Goal: Task Accomplishment & Management: Use online tool/utility

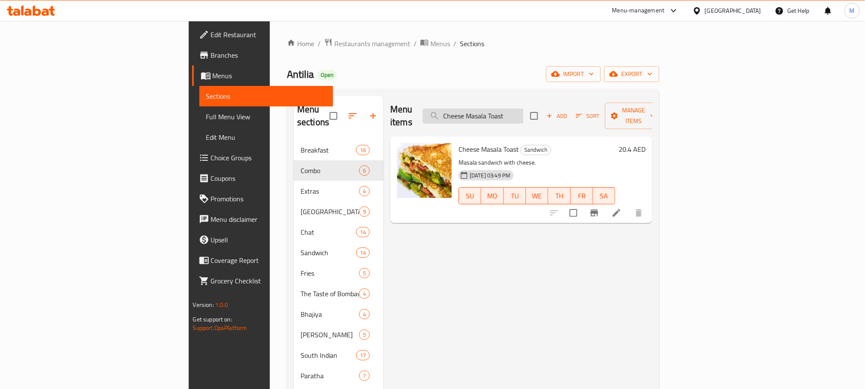
click at [522, 113] on input "Cheese Masala Toast" at bounding box center [473, 115] width 101 height 15
paste input "Italian"
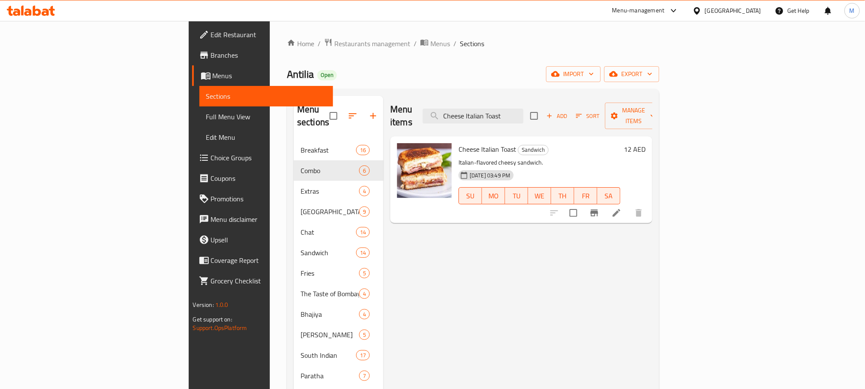
type input "Cheese Italian Toast"
click at [646, 143] on h6 "12 AED" at bounding box center [635, 149] width 22 height 12
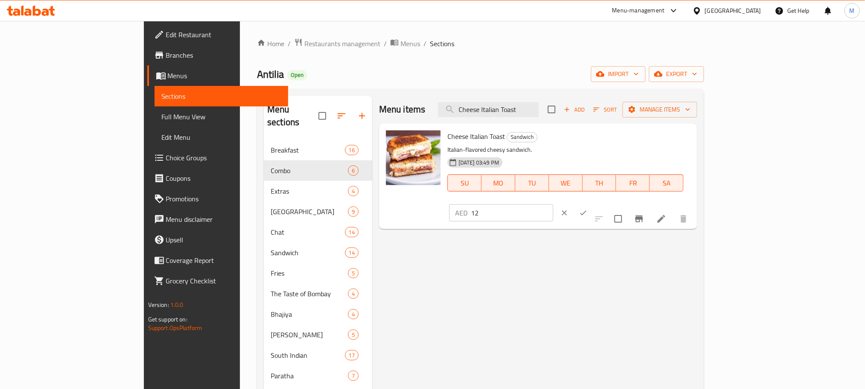
click at [606, 203] on div "AED 12 ​" at bounding box center [527, 212] width 158 height 19
click at [554, 204] on input "12" at bounding box center [512, 212] width 82 height 17
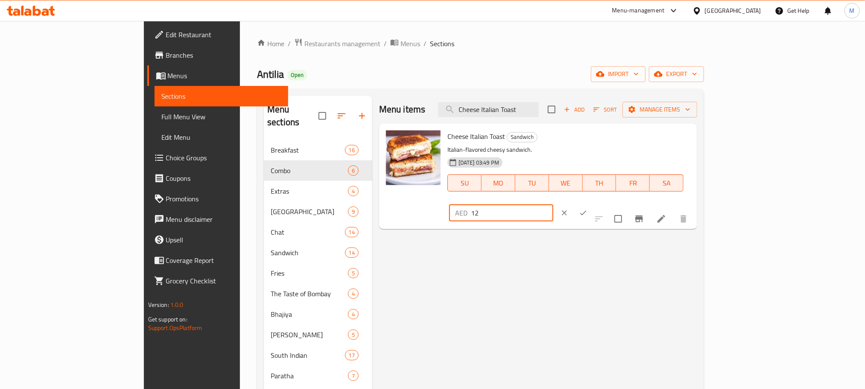
paste input "20.40"
type input "20.40"
click at [606, 203] on div "AED 20.40 ​" at bounding box center [527, 212] width 156 height 19
click at [593, 203] on div at bounding box center [574, 212] width 38 height 19
click at [588, 208] on icon "ok" at bounding box center [583, 212] width 9 height 9
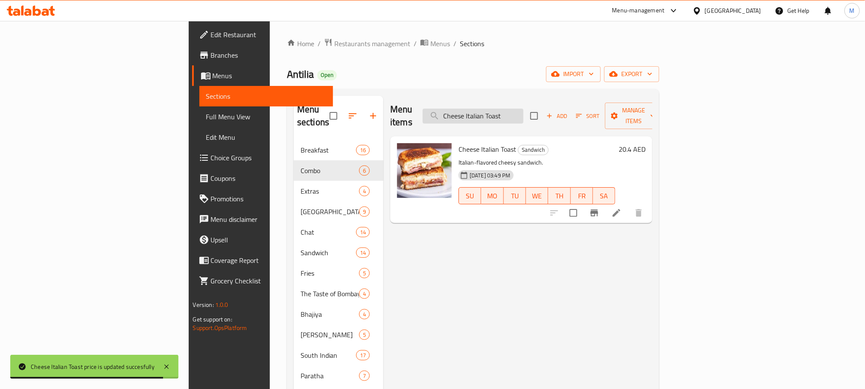
click at [524, 108] on input "Cheese Italian Toast" at bounding box center [473, 115] width 101 height 15
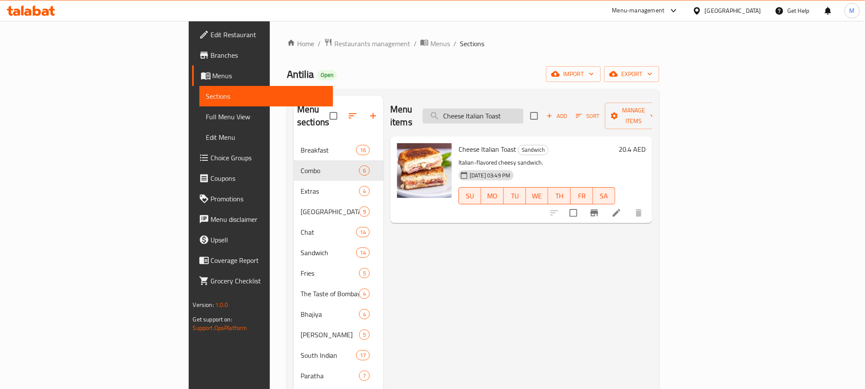
click at [524, 117] on input "Cheese Italian Toast" at bounding box center [473, 115] width 101 height 15
paste input "Aloo Corn"
type input "Cheese Aloo Corn"
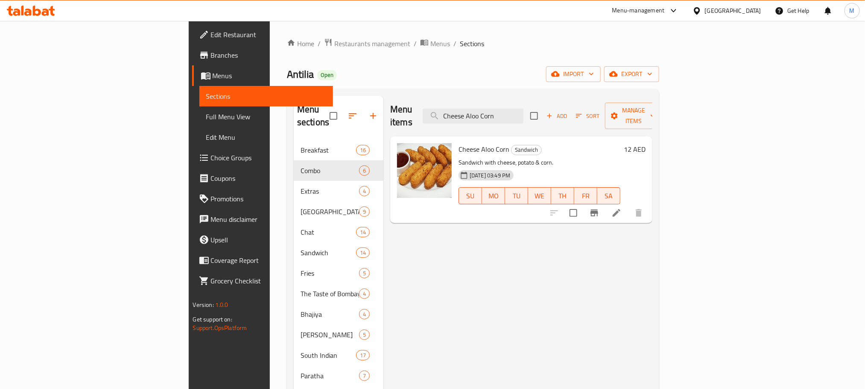
click at [646, 143] on h6 "12 AED" at bounding box center [635, 149] width 22 height 12
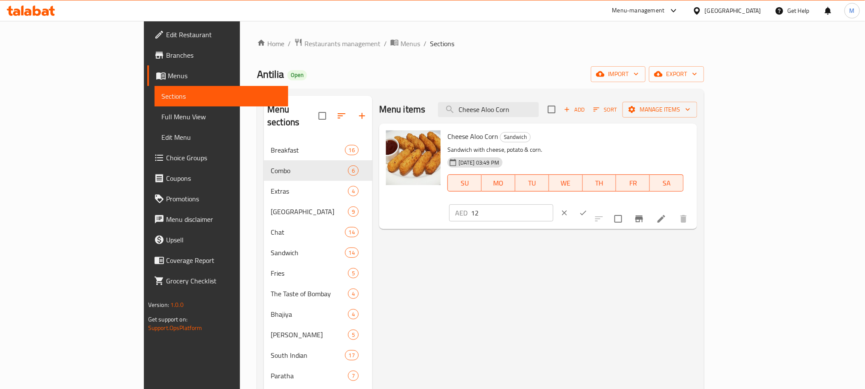
click at [606, 203] on div "AED 12 ​" at bounding box center [527, 212] width 158 height 19
click at [554, 204] on input "12" at bounding box center [512, 212] width 82 height 17
paste input "20.40"
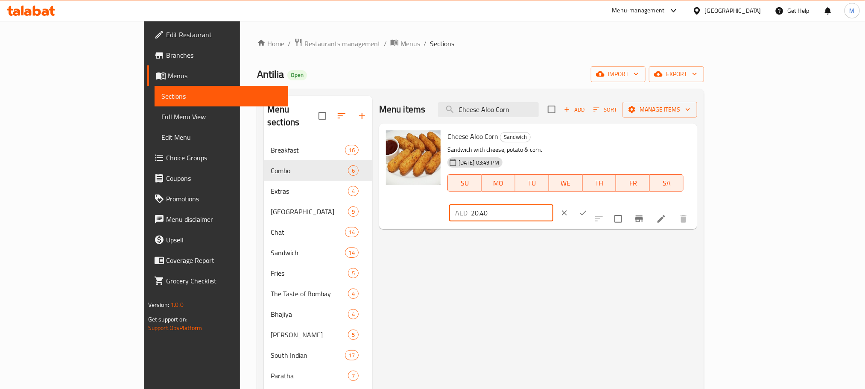
type input "20.40"
click at [588, 208] on icon "ok" at bounding box center [583, 212] width 9 height 9
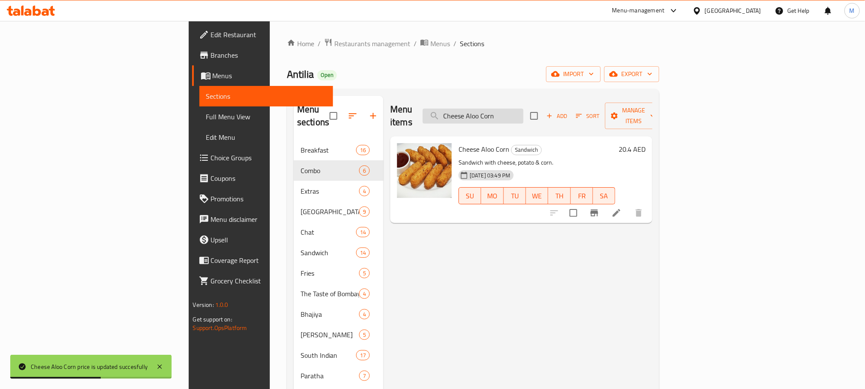
click at [524, 109] on input "Cheese Aloo Corn" at bounding box center [473, 115] width 101 height 15
paste input "Chilly"
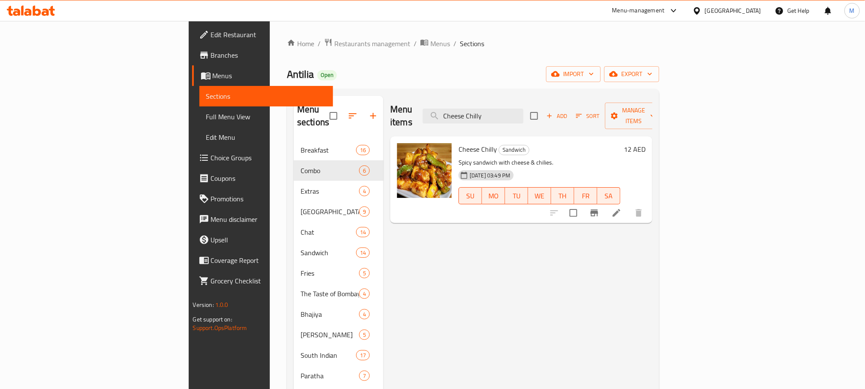
type input "Cheese Chilly"
click at [646, 143] on h6 "12 AED" at bounding box center [635, 149] width 22 height 12
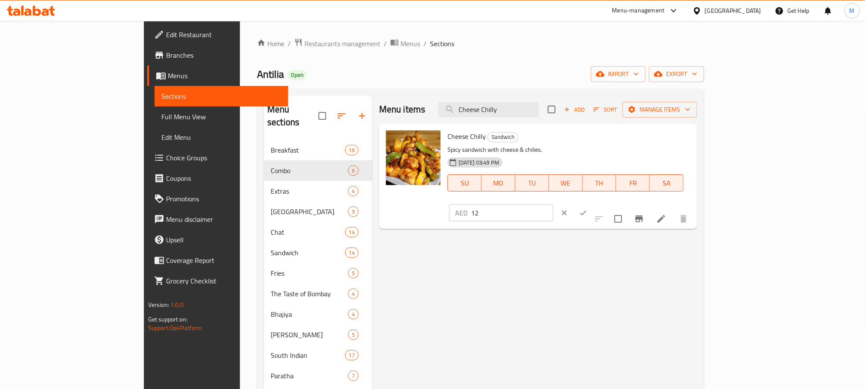
click at [554, 204] on input "12" at bounding box center [512, 212] width 82 height 17
paste input "20.40"
click at [554, 204] on input "20.40" at bounding box center [512, 212] width 82 height 17
type input "20.40"
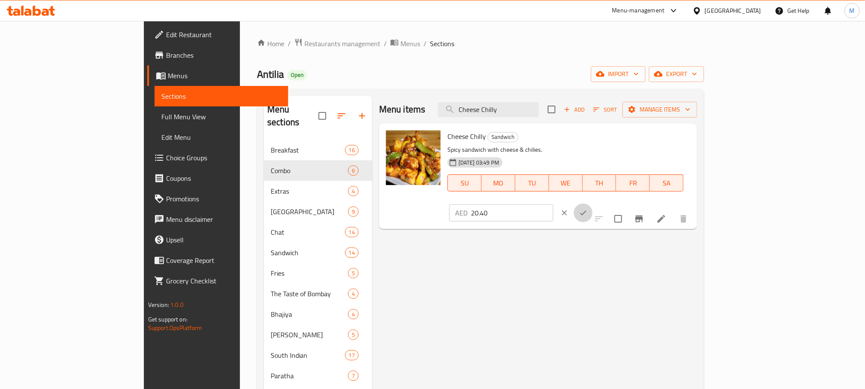
click at [588, 208] on icon "ok" at bounding box center [583, 212] width 9 height 9
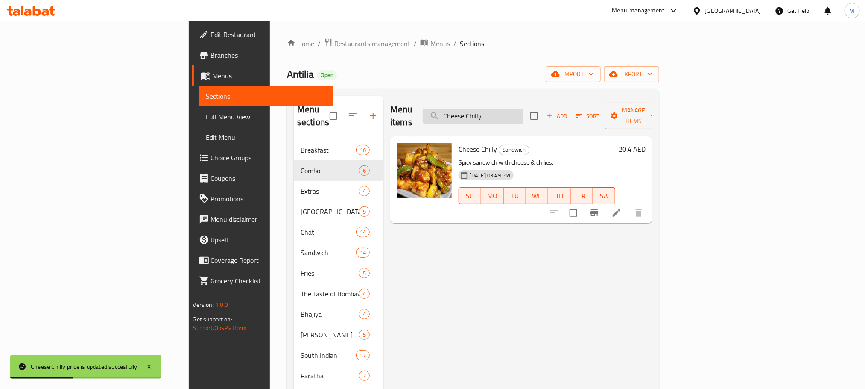
click at [524, 108] on input "Cheese Chilly" at bounding box center [473, 115] width 101 height 15
paste input "Spl. Double Decker"
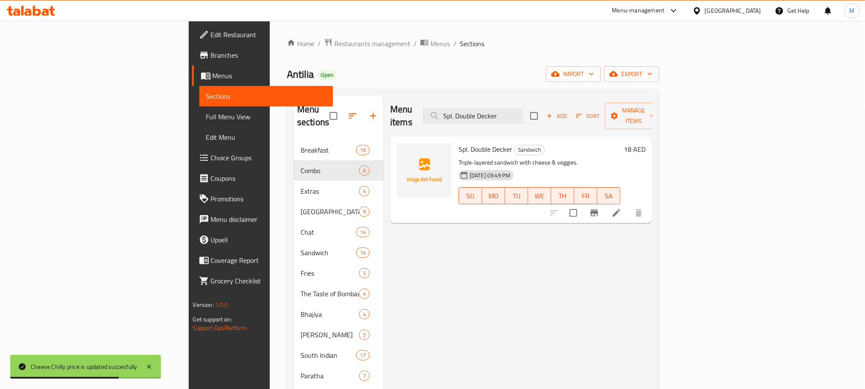
type input "Spl. Double Decker"
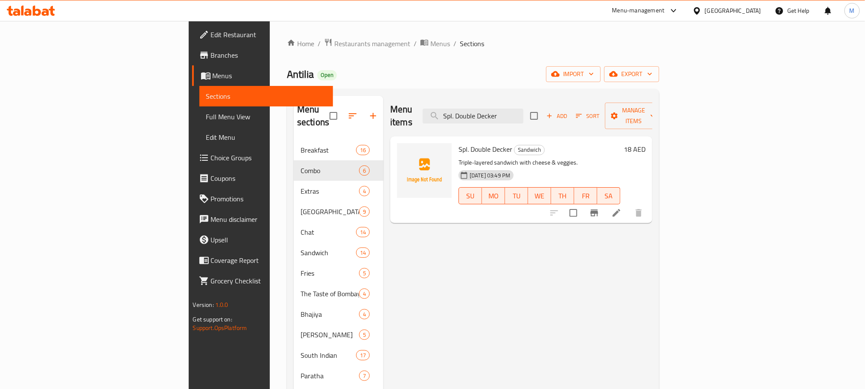
click at [646, 143] on h6 "18 AED" at bounding box center [635, 149] width 22 height 12
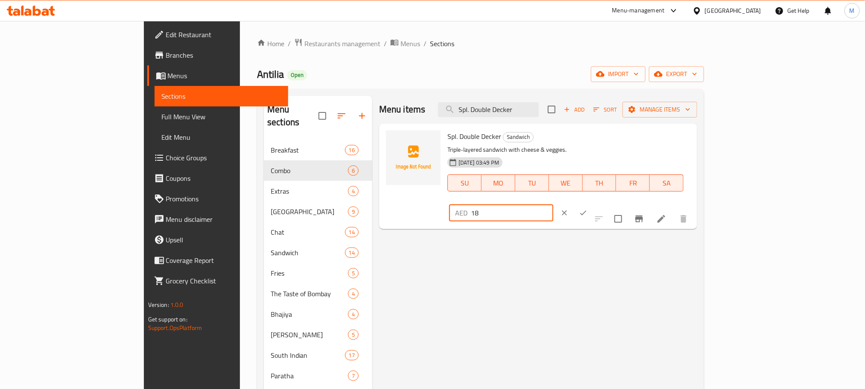
click at [554, 204] on input "18" at bounding box center [512, 212] width 82 height 17
paste input "30.60"
click at [554, 204] on input "30.60" at bounding box center [512, 212] width 82 height 17
type input "30.60"
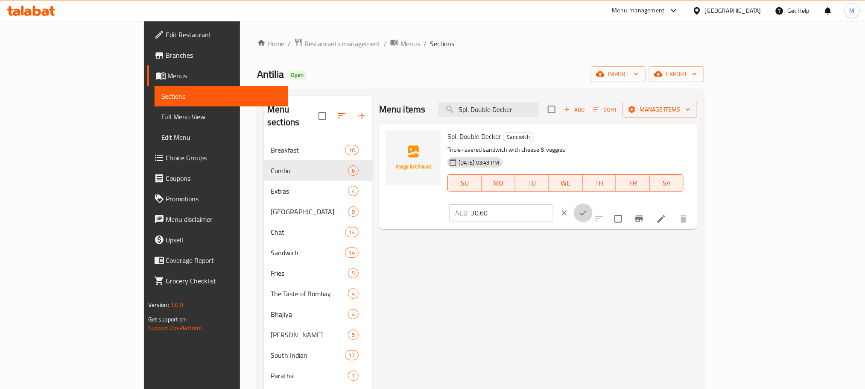
click at [588, 208] on icon "ok" at bounding box center [583, 212] width 9 height 9
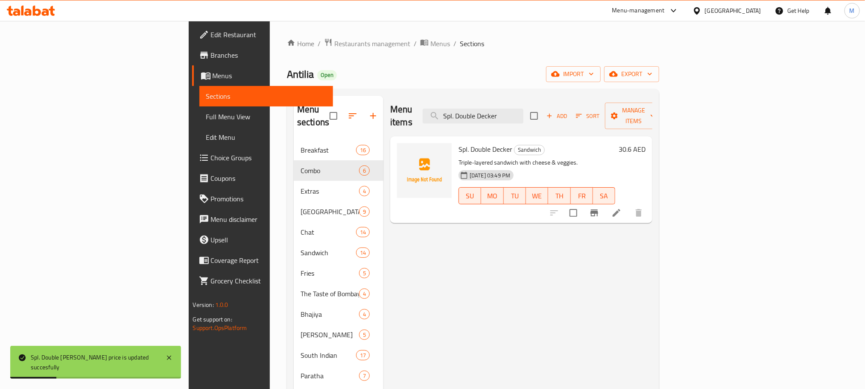
click at [550, 119] on div "Menu items Spl. Double [PERSON_NAME] Add Sort Manage items" at bounding box center [521, 116] width 262 height 41
click at [524, 108] on input "Spl. Double Decker" at bounding box center [473, 115] width 101 height 15
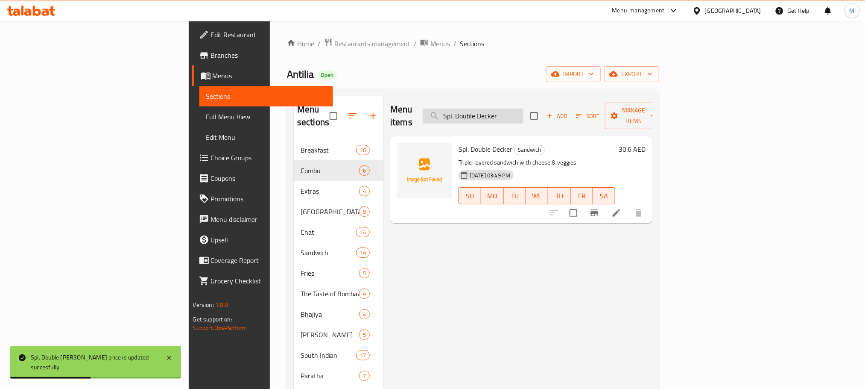
paste input "alted Fries"
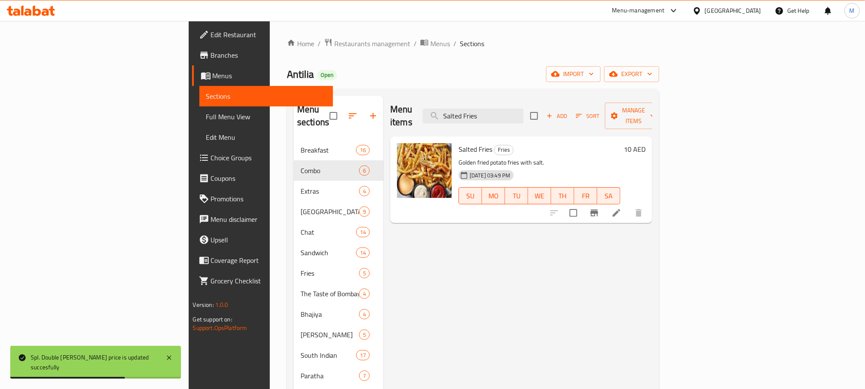
type input "Salted Fries"
click at [646, 143] on h6 "10 AED" at bounding box center [635, 149] width 22 height 12
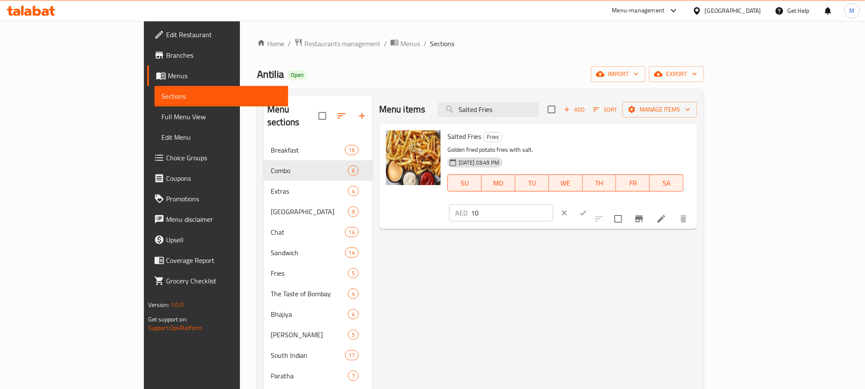
click at [468, 208] on p "AED" at bounding box center [461, 213] width 12 height 10
click at [554, 204] on input "10" at bounding box center [512, 212] width 82 height 17
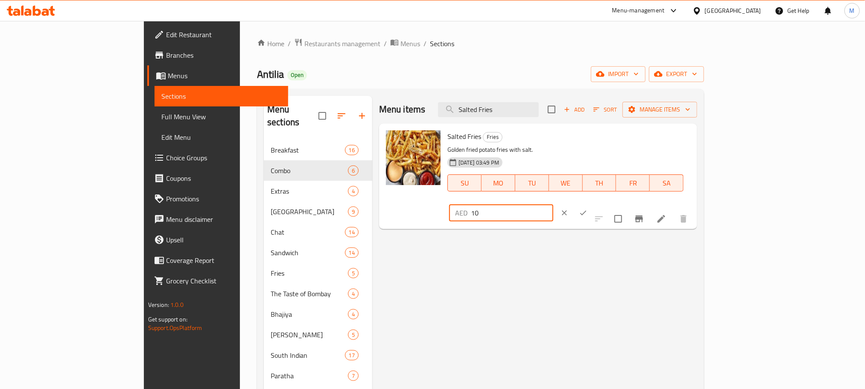
paste input "7.0"
type input "17.00"
click at [593, 203] on button "ok" at bounding box center [583, 212] width 19 height 19
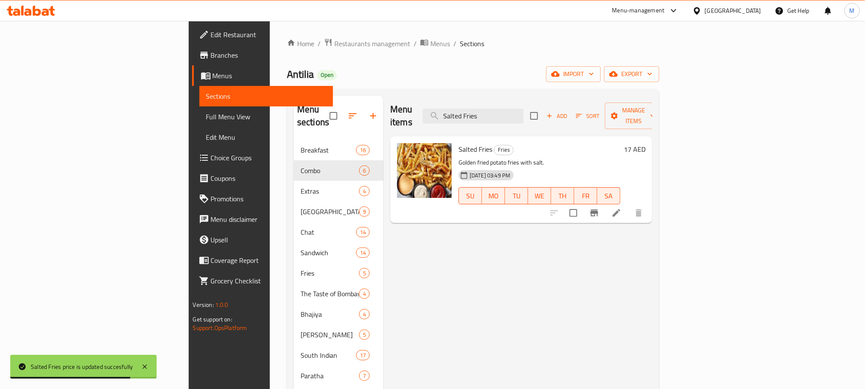
click at [541, 97] on div "Menu items Salted Fries Add Sort Manage items" at bounding box center [521, 116] width 262 height 41
click at [524, 111] on input "Salted Fries" at bounding box center [473, 115] width 101 height 15
paste input "Peri Peri"
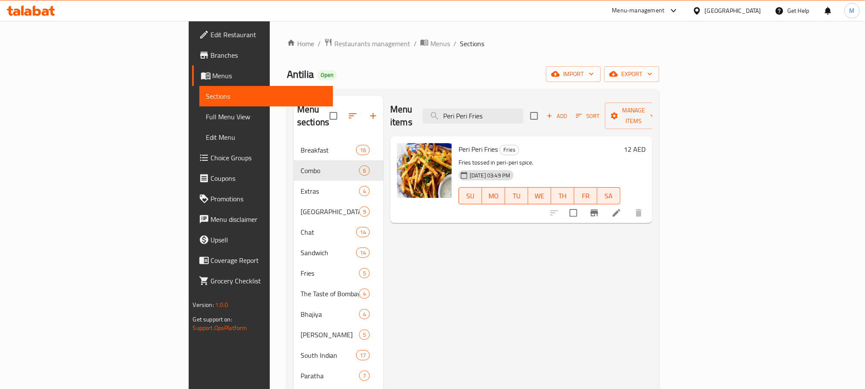
type input "Peri Peri Fries"
click at [646, 143] on h6 "12 AED" at bounding box center [635, 149] width 22 height 12
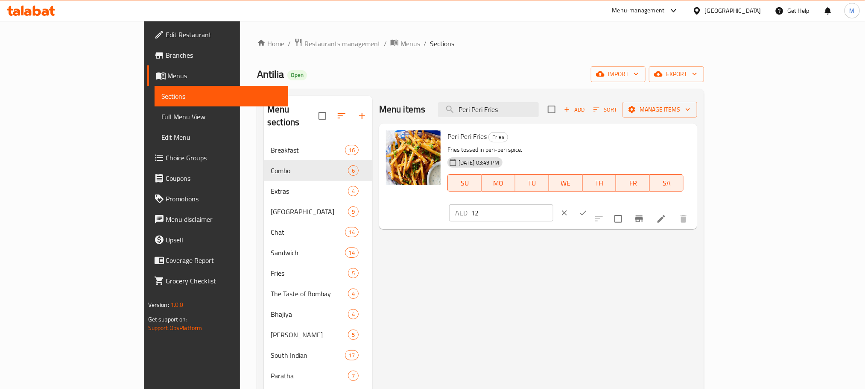
click at [554, 204] on input "12" at bounding box center [512, 212] width 82 height 17
paste input "20.40"
click at [554, 204] on input "20.40" at bounding box center [512, 212] width 82 height 17
type input "20.40"
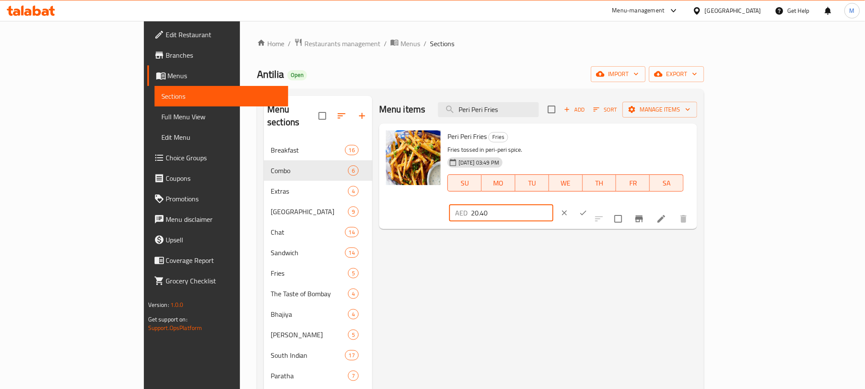
click at [588, 208] on icon "ok" at bounding box center [583, 212] width 9 height 9
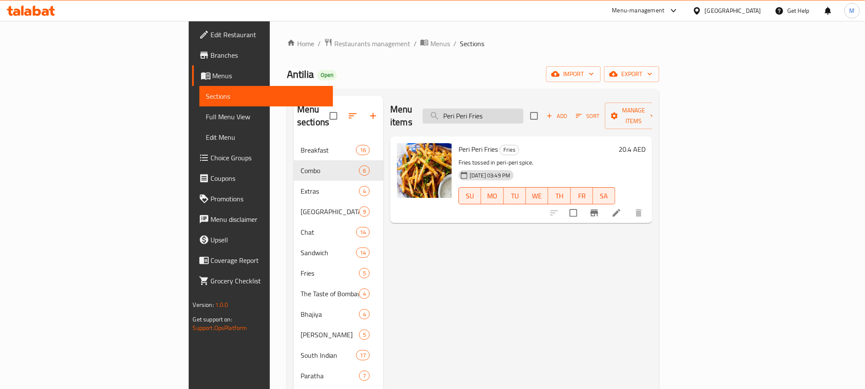
click at [524, 108] on input "Peri Peri Fries" at bounding box center [473, 115] width 101 height 15
paste input "Masala"
click at [524, 117] on input "[PERSON_NAME]" at bounding box center [473, 115] width 101 height 15
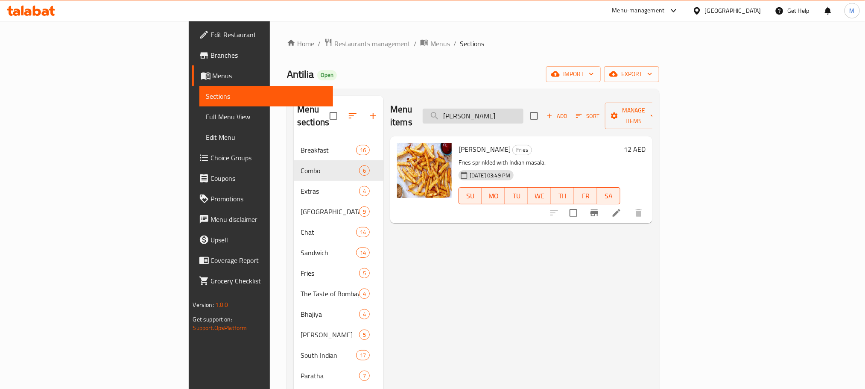
click at [524, 114] on input "[PERSON_NAME]" at bounding box center [473, 115] width 101 height 15
paste input "20.40"
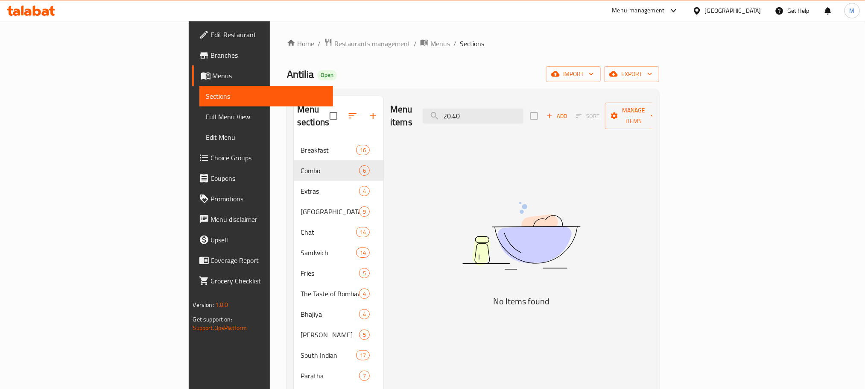
type input "[PERSON_NAME]"
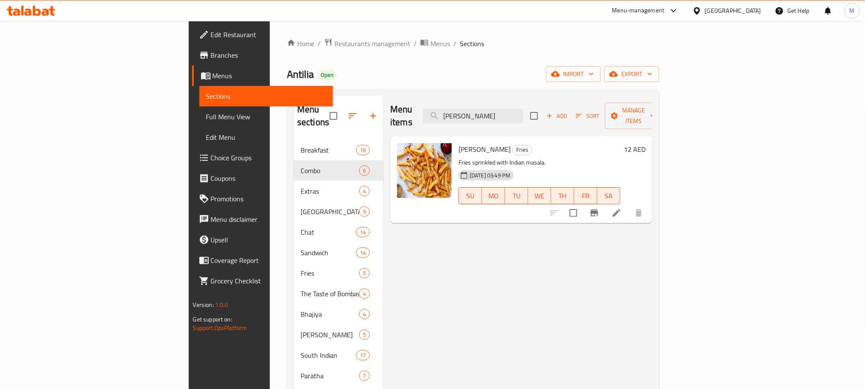
click at [646, 143] on h6 "12 AED" at bounding box center [635, 149] width 22 height 12
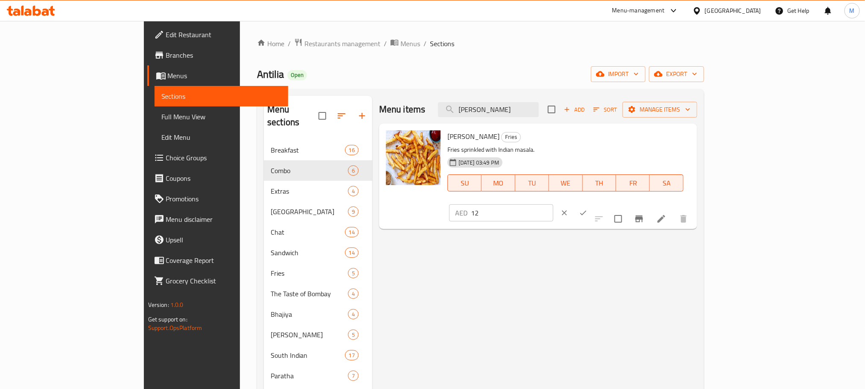
click at [554, 204] on input "12" at bounding box center [512, 212] width 82 height 17
paste input "20.40"
type input "20.40"
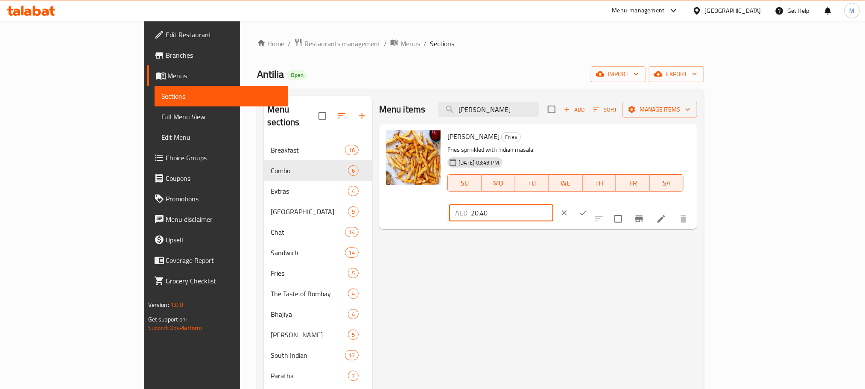
click at [588, 208] on icon "ok" at bounding box center [583, 212] width 9 height 9
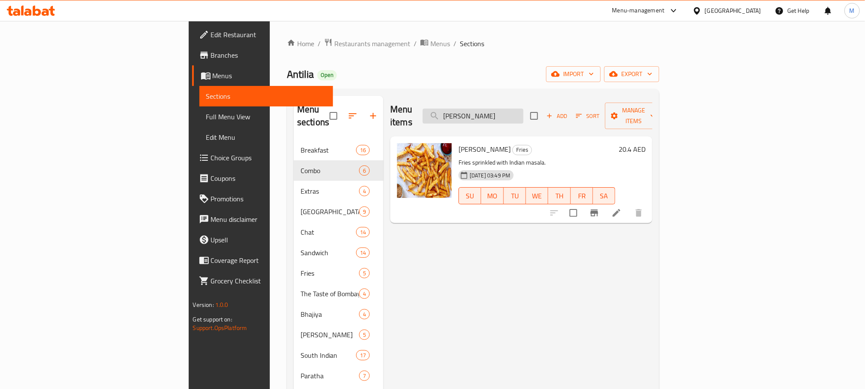
click at [524, 113] on input "[PERSON_NAME]" at bounding box center [473, 115] width 101 height 15
paste input "Cheese Garlic"
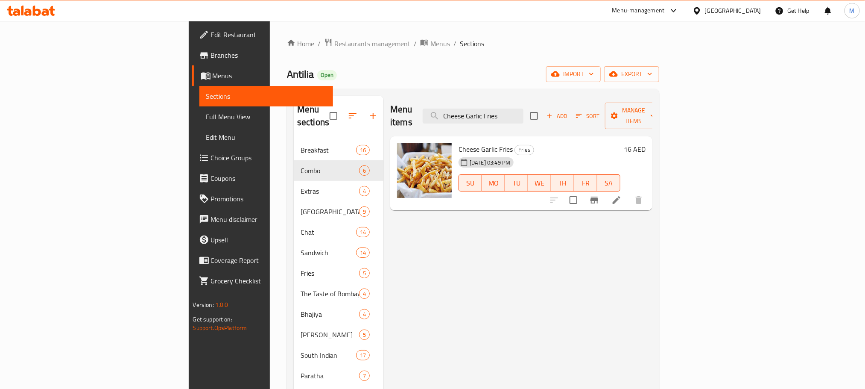
type input "Cheese Garlic Fries"
click at [646, 143] on h6 "16 AED" at bounding box center [635, 149] width 22 height 12
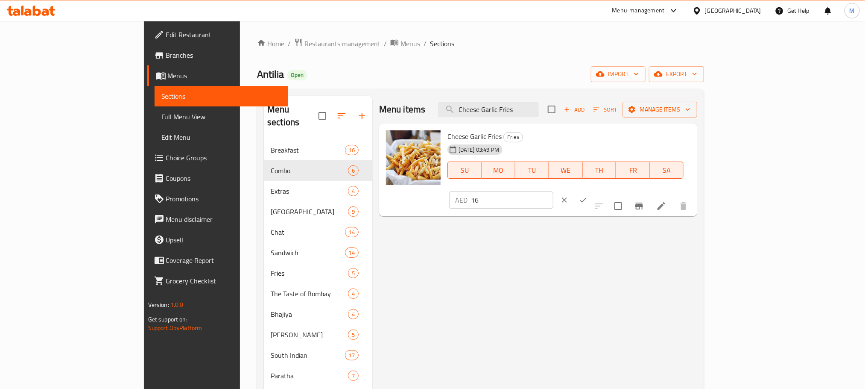
click at [554, 191] on input "16" at bounding box center [512, 199] width 82 height 17
paste input "27.20"
type input "27.20"
click at [593, 190] on button "ok" at bounding box center [583, 199] width 19 height 19
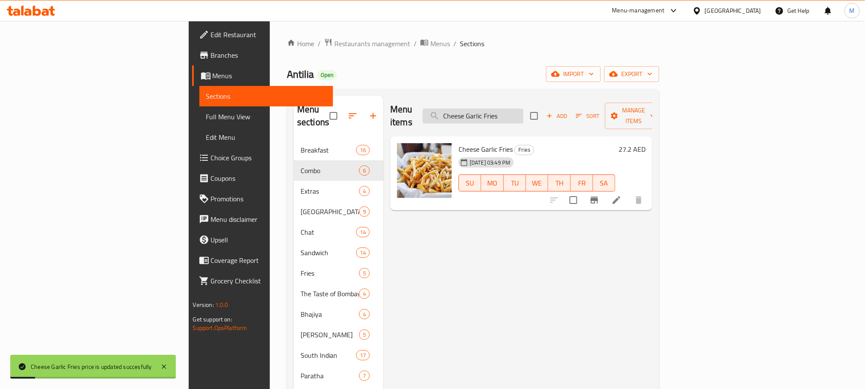
click at [524, 108] on input "Cheese Garlic Fries" at bounding box center [473, 115] width 101 height 15
paste input "Loaded"
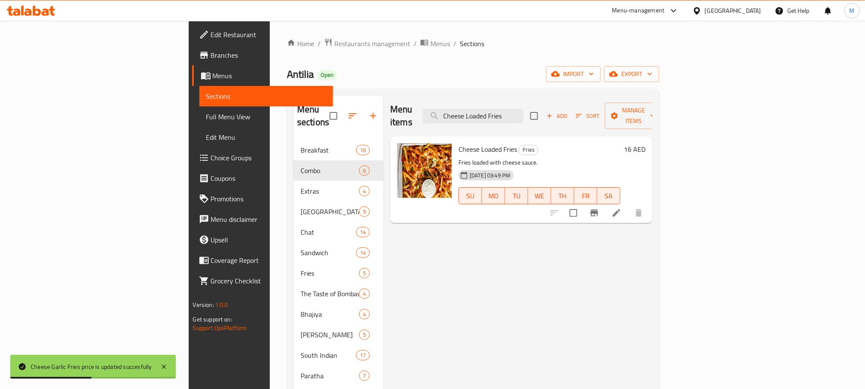
type input "Cheese Loaded Fries"
click at [646, 143] on h6 "16 AED" at bounding box center [635, 149] width 22 height 12
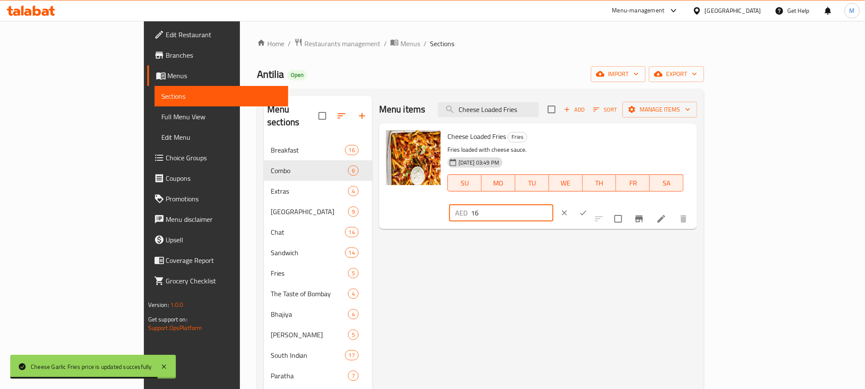
click at [554, 204] on input "16" at bounding box center [512, 212] width 82 height 17
paste input "27.20"
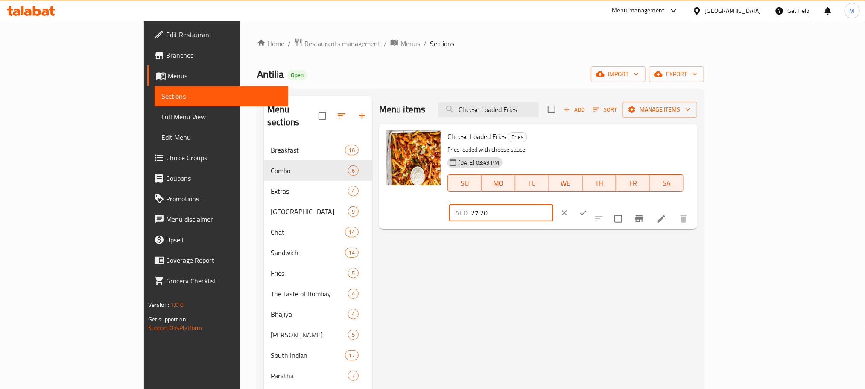
type input "27.20"
click at [593, 203] on button "ok" at bounding box center [583, 212] width 19 height 19
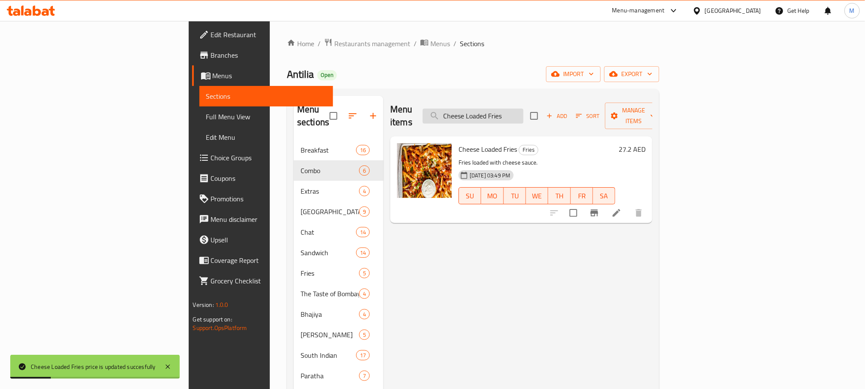
click at [524, 108] on input "Cheese Loaded Fries" at bounding box center [473, 115] width 101 height 15
paste input "Spl. Butter Pav Bhaji"
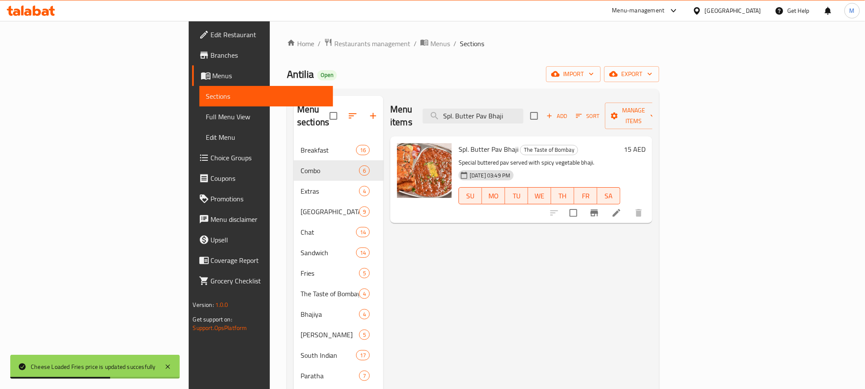
type input "Spl. Butter Pav Bhaji"
click at [646, 143] on h6 "15 AED" at bounding box center [635, 149] width 22 height 12
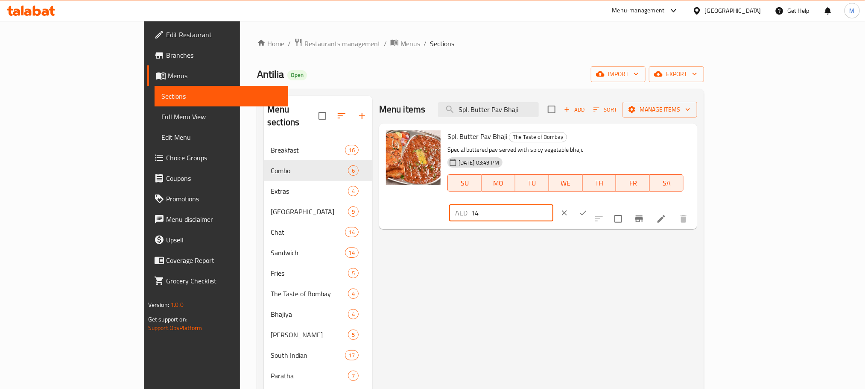
click at [554, 204] on input "14" at bounding box center [512, 212] width 82 height 17
click at [554, 204] on input "13" at bounding box center [512, 212] width 82 height 17
click at [554, 204] on input "12" at bounding box center [512, 212] width 82 height 17
paste input "25.50"
click at [554, 204] on input "1225.50" at bounding box center [512, 212] width 82 height 17
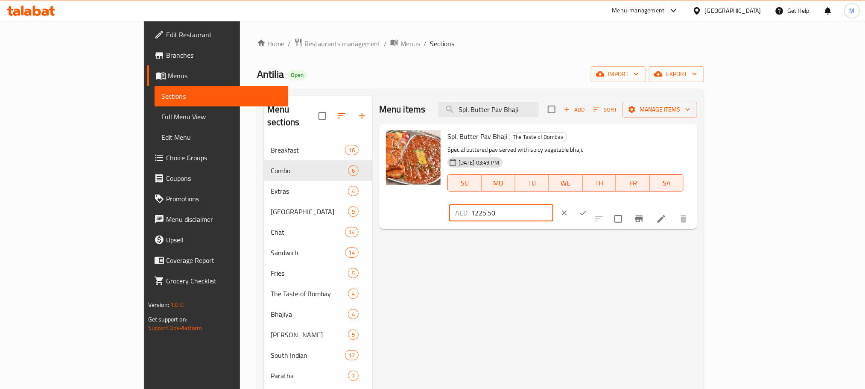
click at [554, 204] on input "1225.50" at bounding box center [512, 212] width 82 height 17
paste input "number"
type input "25.50"
click at [593, 203] on button "ok" at bounding box center [583, 212] width 19 height 19
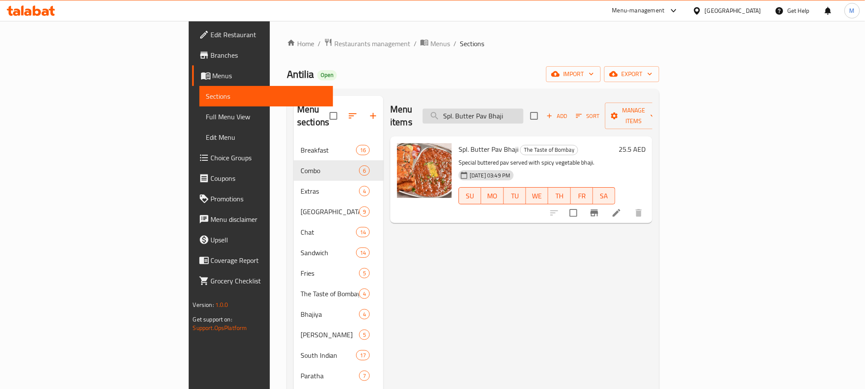
click at [524, 108] on input "Spl. Butter Pav Bhaji" at bounding box center [473, 115] width 101 height 15
paste input "Cheese"
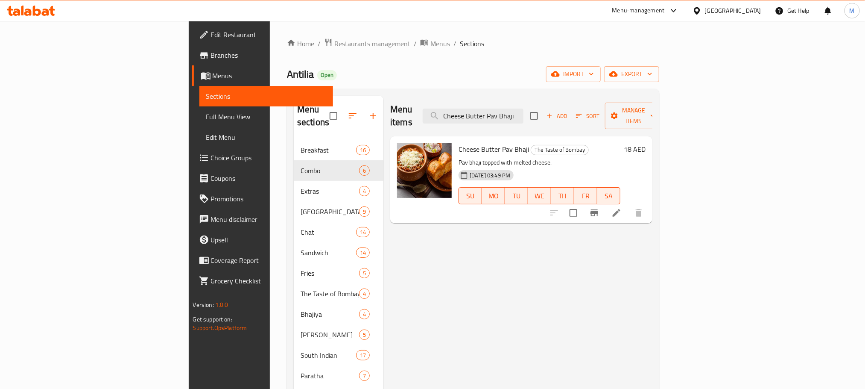
type input "Cheese Butter Pav Bhaji"
click at [646, 143] on h6 "18 AED" at bounding box center [635, 149] width 22 height 12
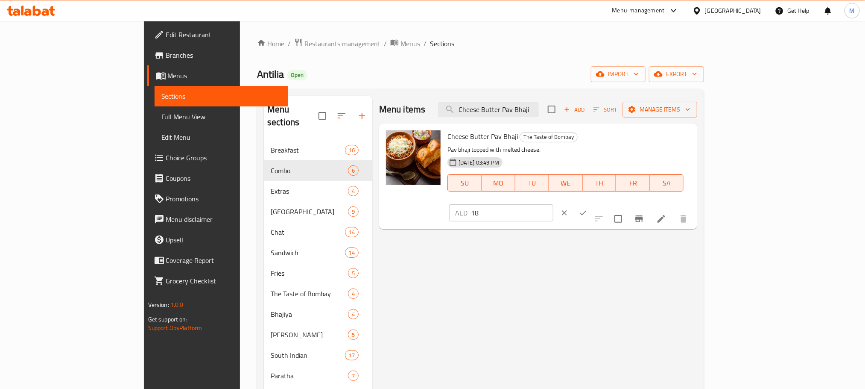
click at [554, 204] on input "18" at bounding box center [512, 212] width 82 height 17
paste input "30.60"
click at [554, 204] on input "18" at bounding box center [512, 212] width 82 height 17
type input "30.60"
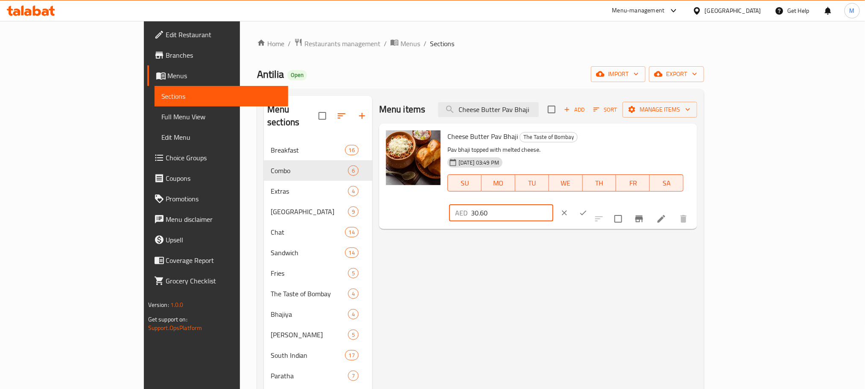
click at [588, 208] on icon "ok" at bounding box center [583, 212] width 9 height 9
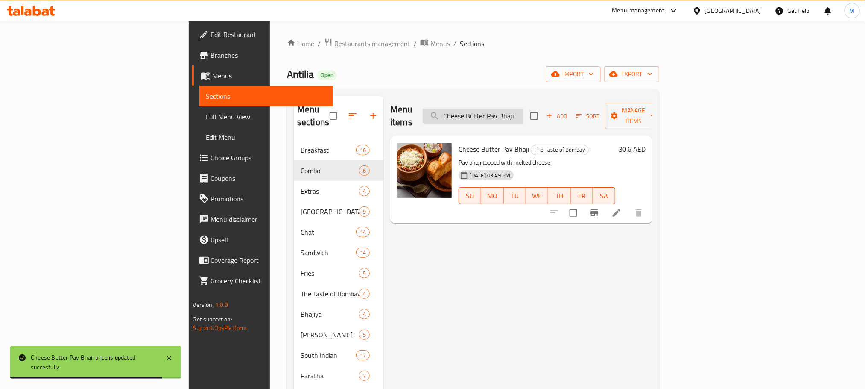
click at [524, 108] on input "Cheese Butter Pav Bhaji" at bounding box center [473, 115] width 101 height 15
paste input "Extra Pav"
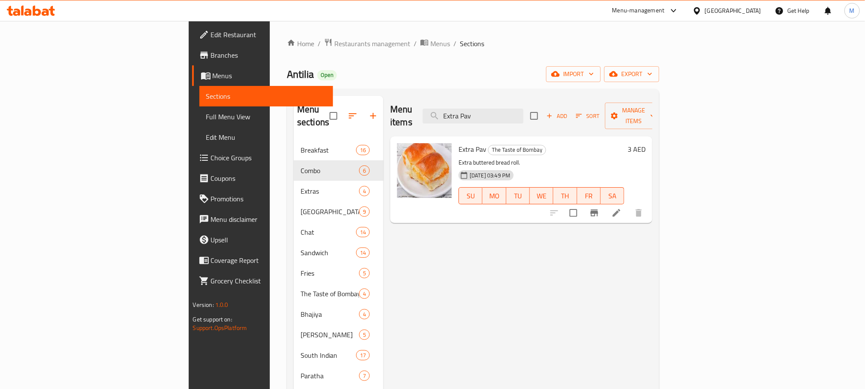
type input "Extra Pav"
click at [649, 140] on div "Extra Pav The Taste of Bombay Extra buttered bread roll. [DATE] 03:49 PM SU MO …" at bounding box center [552, 180] width 194 height 80
click at [646, 143] on h6 "3 AED" at bounding box center [637, 149] width 18 height 12
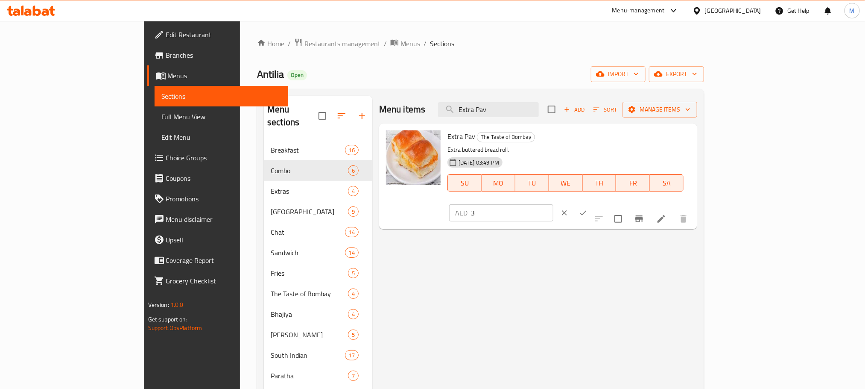
click at [554, 204] on input "3" at bounding box center [512, 212] width 82 height 17
paste input "5.10"
type input "5.10"
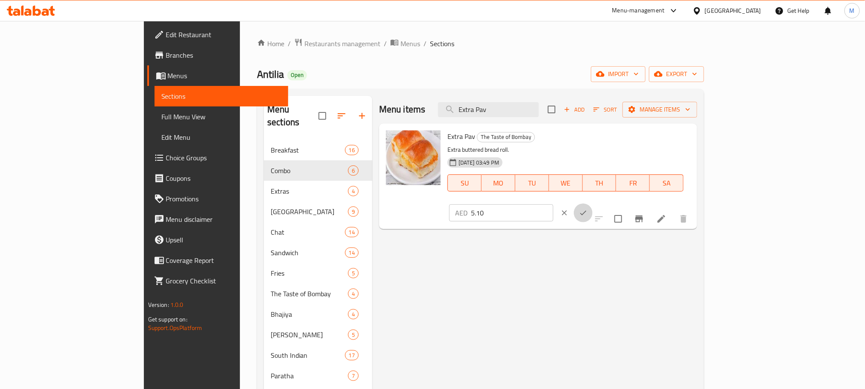
click at [588, 208] on icon "ok" at bounding box center [583, 212] width 9 height 9
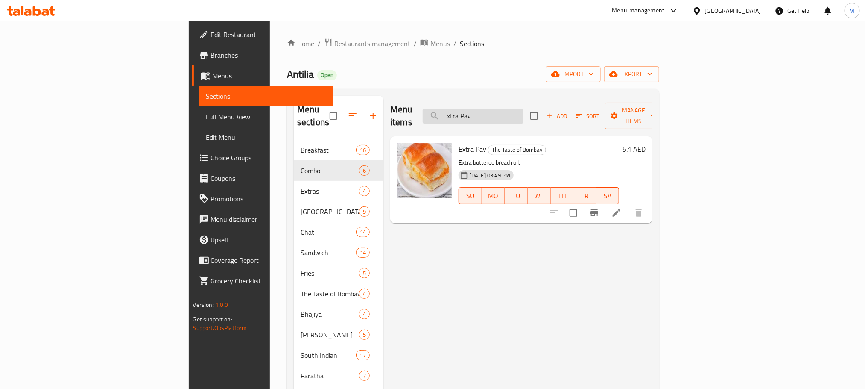
click at [524, 113] on input "Extra Pav" at bounding box center [473, 115] width 101 height 15
paste input "Additional portion of spiced vegetable curry."
click at [524, 113] on input "Additional portion of spiced vegetable curry." at bounding box center [473, 115] width 101 height 15
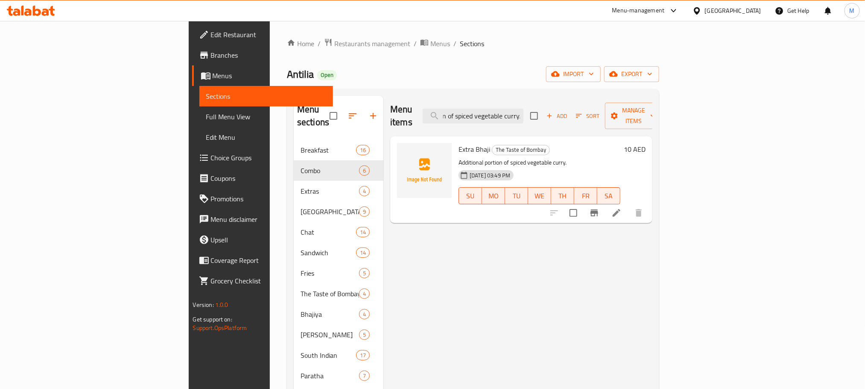
type input "Additional portion of spiced vegetable curry."
click at [646, 143] on h6 "10 AED" at bounding box center [635, 149] width 22 height 12
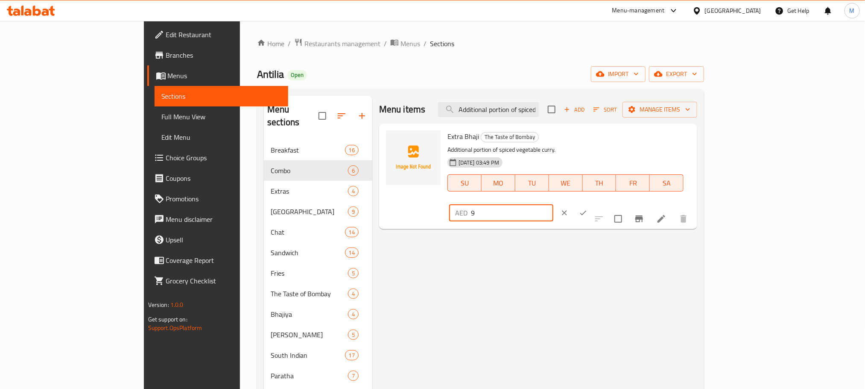
click at [554, 204] on input "9" at bounding box center [512, 212] width 82 height 17
paste input "17.00"
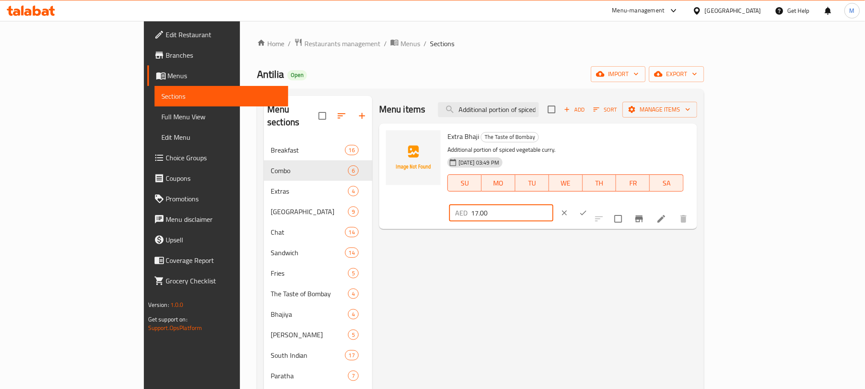
type input "17.00"
click at [593, 203] on button "ok" at bounding box center [583, 212] width 19 height 19
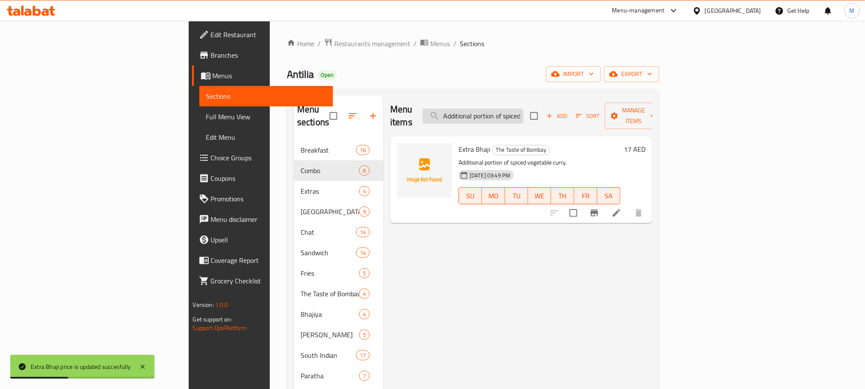
click at [524, 108] on input "Additional portion of spiced vegetable curry." at bounding box center [473, 115] width 101 height 15
paste input "Potato fritters coated in gram flour"
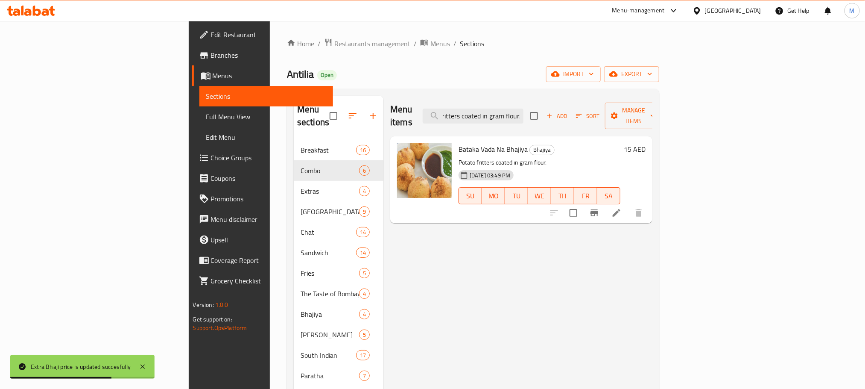
type input "Potato fritters coated in gram flour."
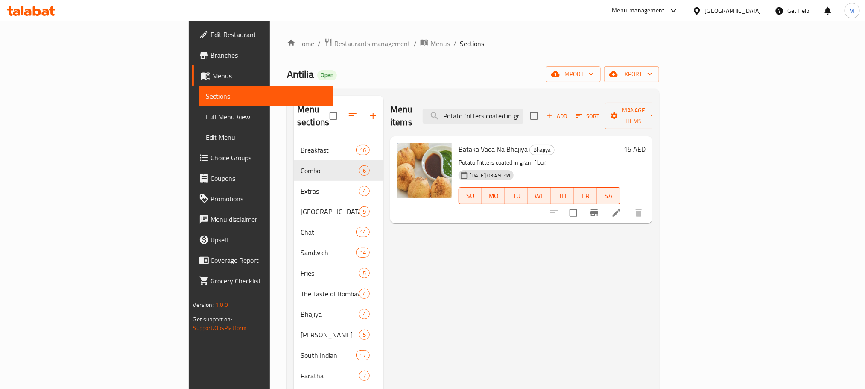
click at [646, 143] on h6 "15 AED" at bounding box center [635, 149] width 22 height 12
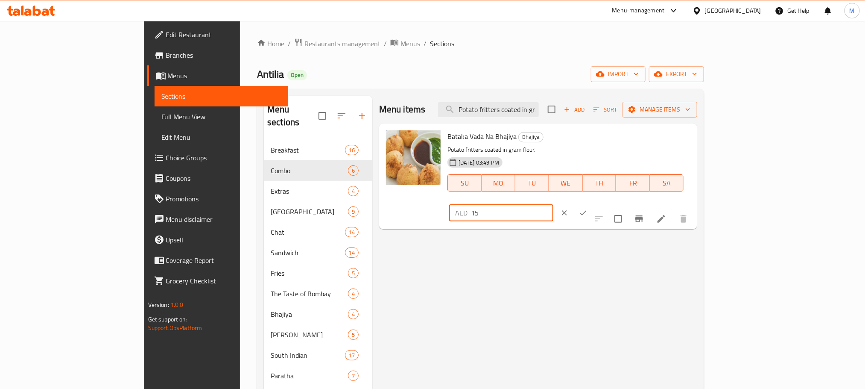
click at [554, 204] on input "15" at bounding box center [512, 212] width 82 height 17
paste input "25.50"
click at [554, 204] on input "15" at bounding box center [512, 212] width 82 height 17
type input "25.50"
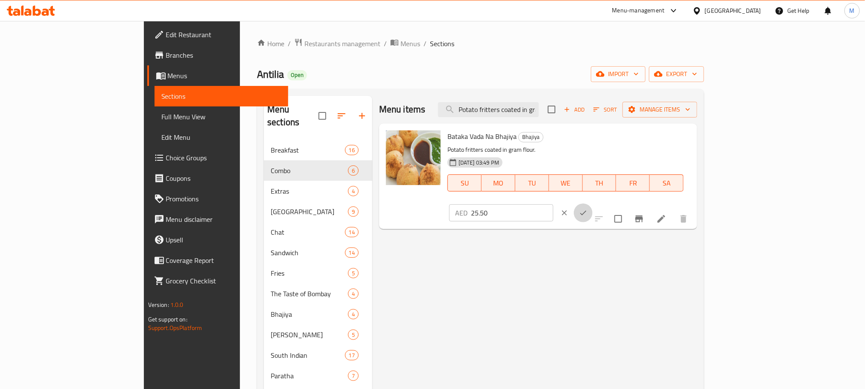
click at [588, 208] on icon "ok" at bounding box center [583, 212] width 9 height 9
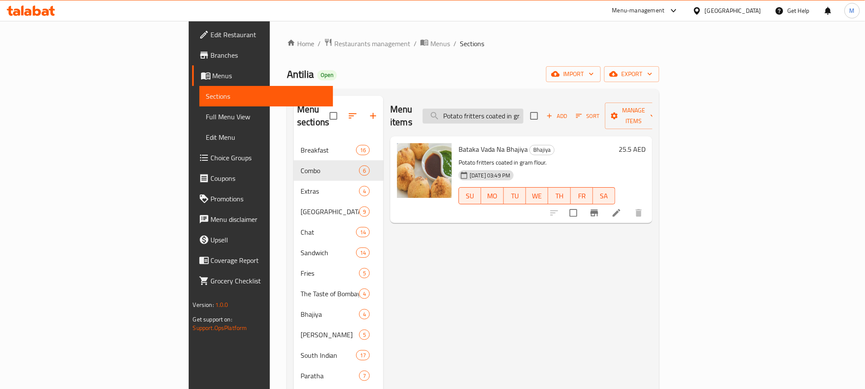
click at [524, 108] on input "Potato fritters coated in gram flour." at bounding box center [473, 115] width 101 height 15
paste input "[PERSON_NAME]"
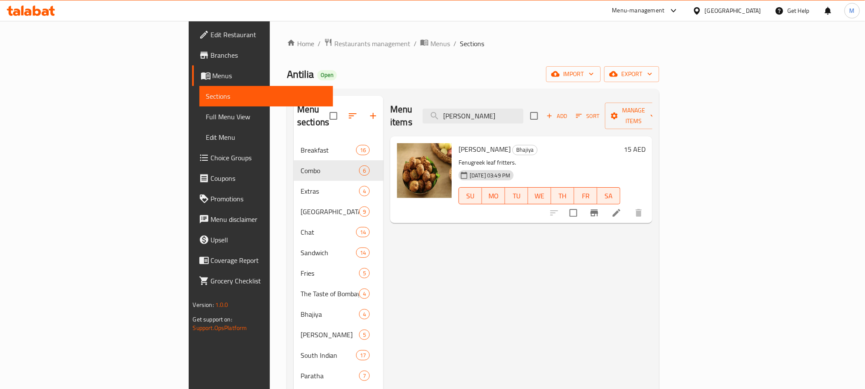
type input "[PERSON_NAME]"
click at [646, 143] on h6 "15 AED" at bounding box center [635, 149] width 22 height 12
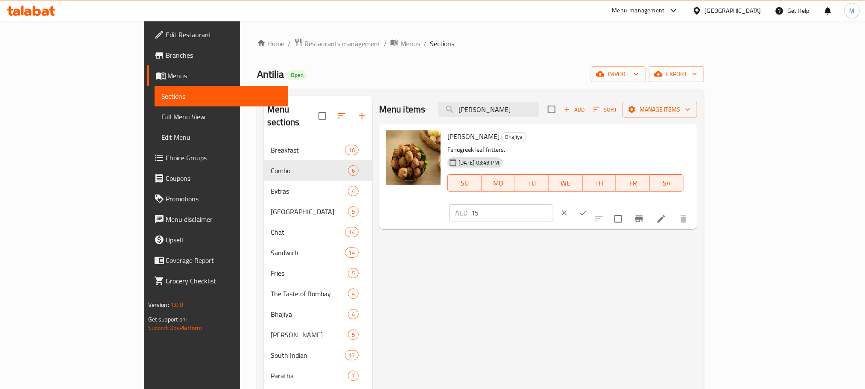
click at [554, 204] on input "15" at bounding box center [512, 212] width 82 height 17
paste input "25.50"
type input "25.50"
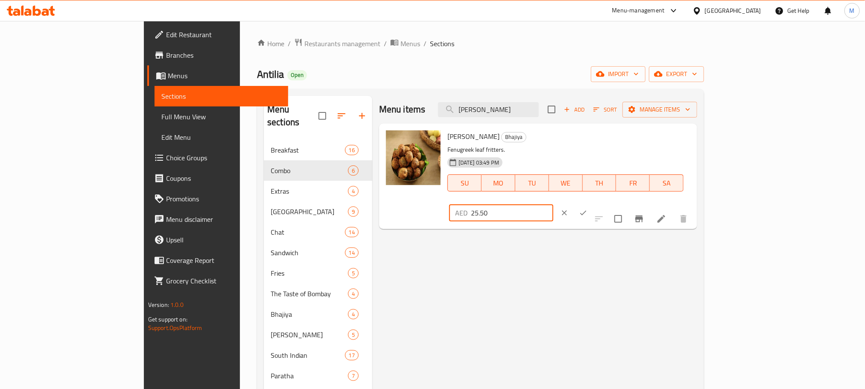
click at [593, 203] on button "ok" at bounding box center [583, 212] width 19 height 19
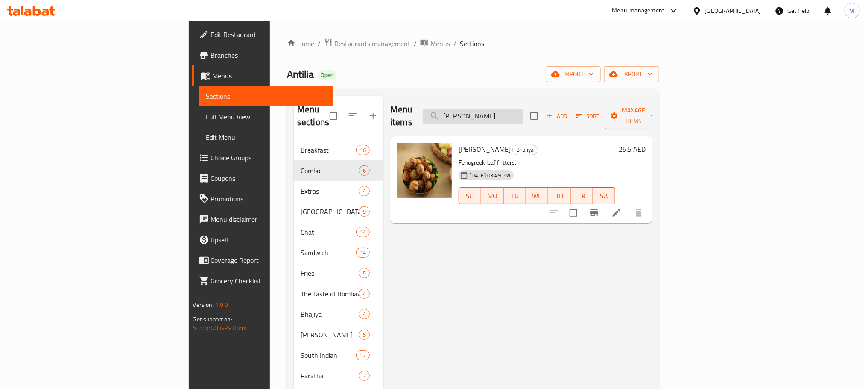
click at [524, 108] on input "[PERSON_NAME]" at bounding box center [473, 115] width 101 height 15
paste input "ix"
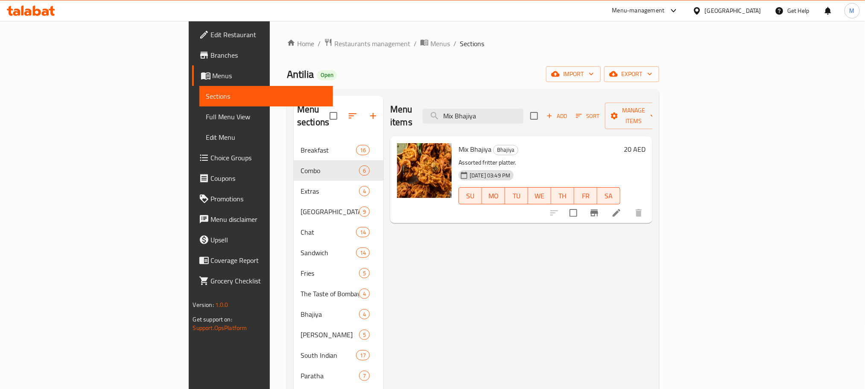
type input "Mix Bhajiya"
click at [646, 143] on h6 "20 AED" at bounding box center [635, 149] width 22 height 12
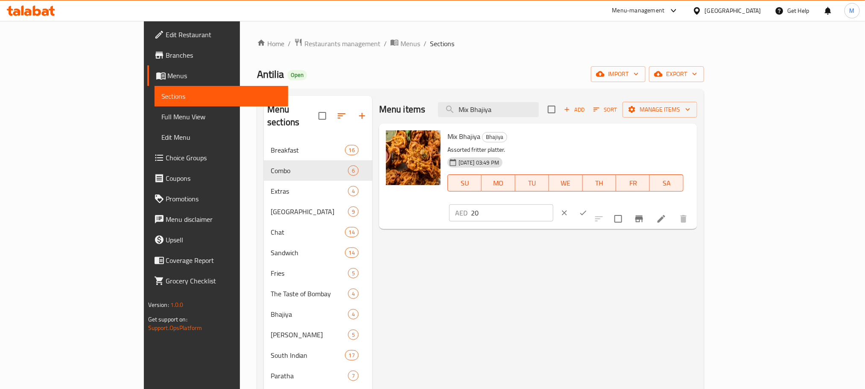
click at [554, 204] on input "20" at bounding box center [512, 212] width 82 height 17
type input "34"
click at [588, 208] on icon "ok" at bounding box center [583, 212] width 9 height 9
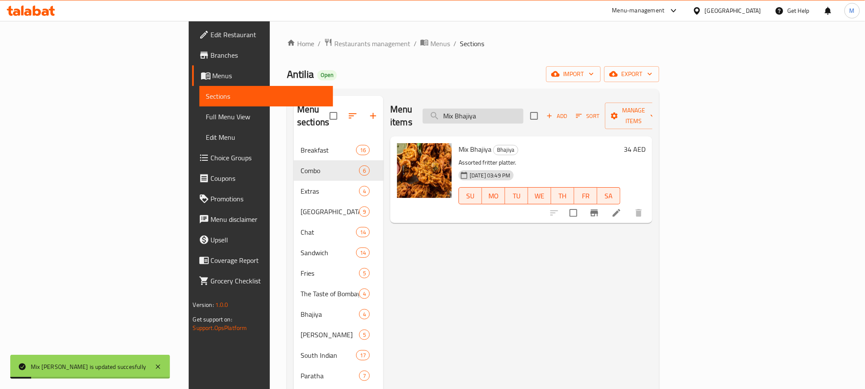
click at [524, 108] on input "Mix Bhajiya" at bounding box center [473, 115] width 101 height 15
paste input "Plain Maggie"
click at [524, 108] on input "Plain Maggie" at bounding box center [473, 115] width 101 height 15
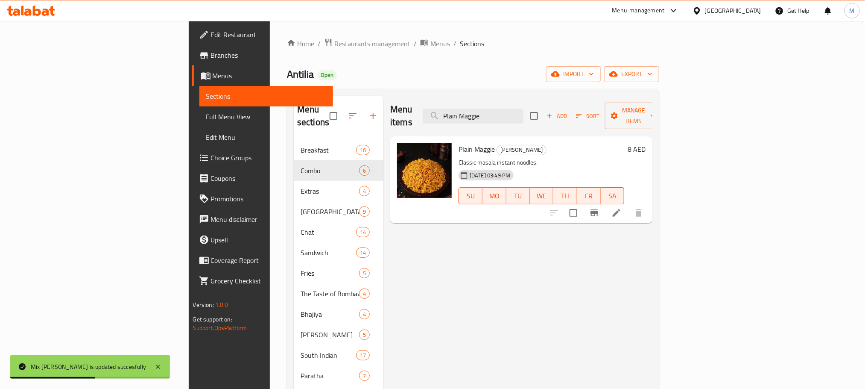
type input "Plain Maggie"
click at [646, 143] on h6 "8 AED" at bounding box center [637, 149] width 18 height 12
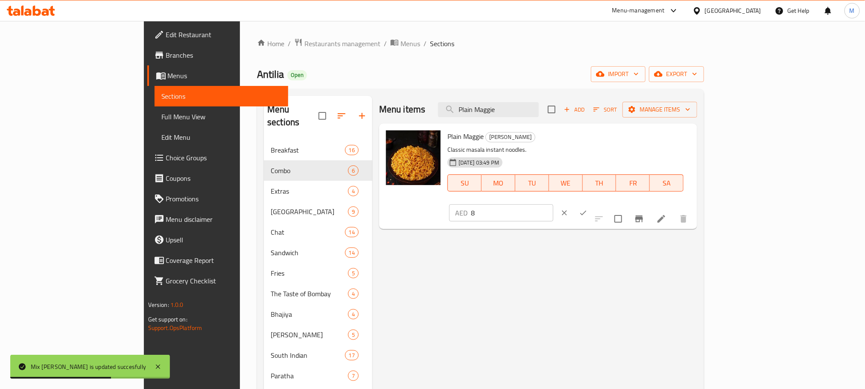
click at [554, 204] on input "8" at bounding box center [512, 212] width 82 height 17
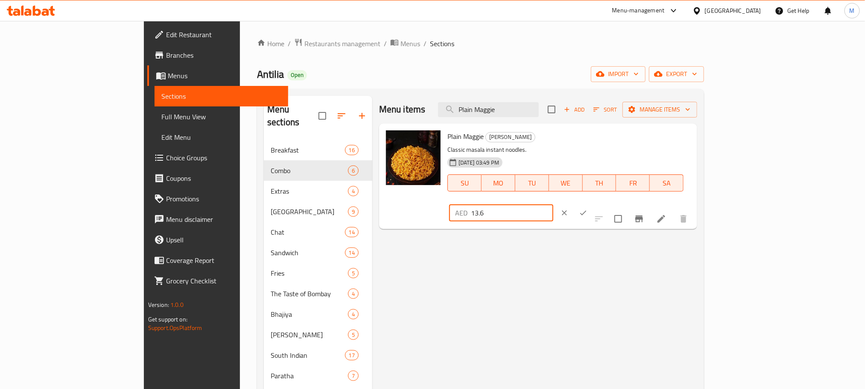
type input "13.6"
click at [593, 203] on div at bounding box center [574, 212] width 38 height 19
click at [593, 203] on button "ok" at bounding box center [583, 212] width 19 height 19
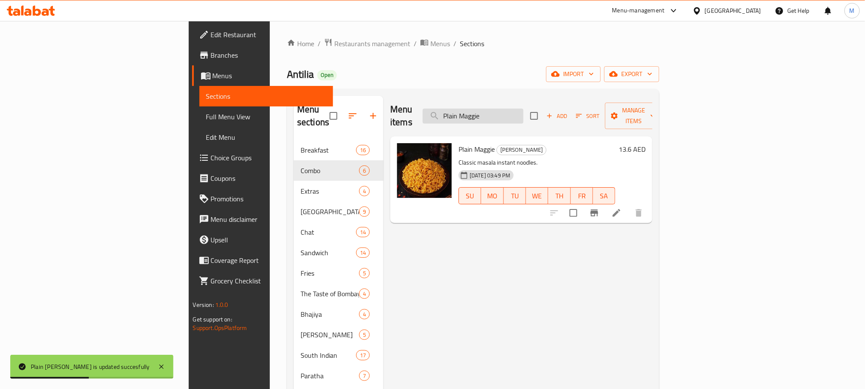
click at [524, 117] on input "Plain Maggie" at bounding box center [473, 115] width 101 height 15
paste input "Veg."
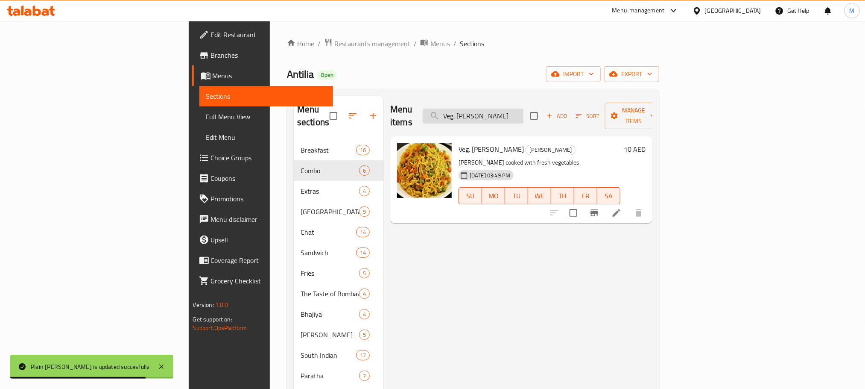
type input "Veg. [PERSON_NAME]"
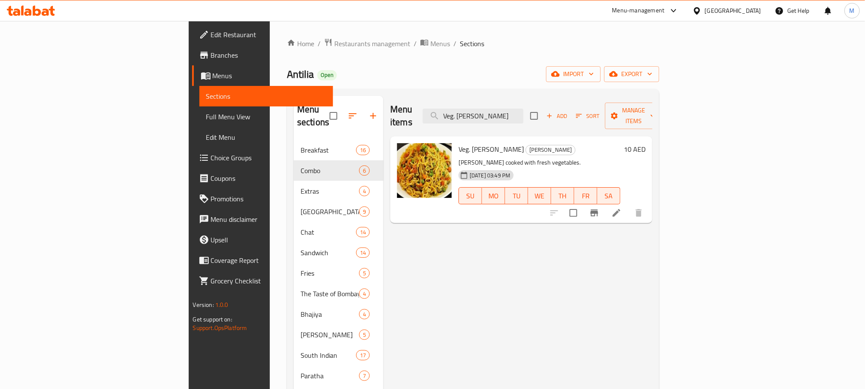
click at [646, 143] on h6 "10 AED" at bounding box center [635, 149] width 22 height 12
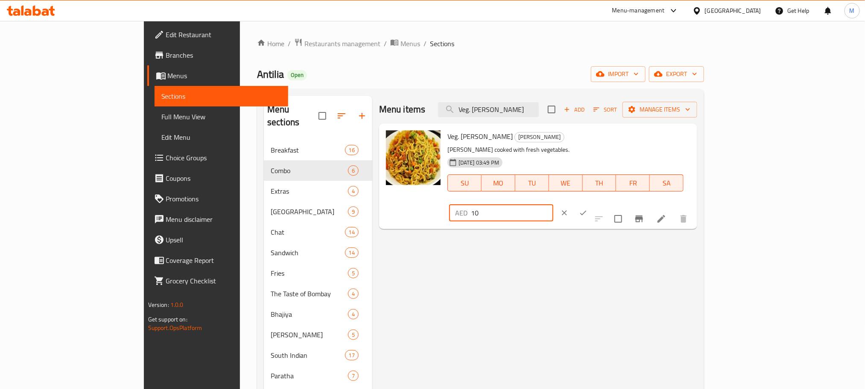
click at [554, 204] on input "10" at bounding box center [512, 212] width 82 height 17
paste input "7.0"
type input "17.00"
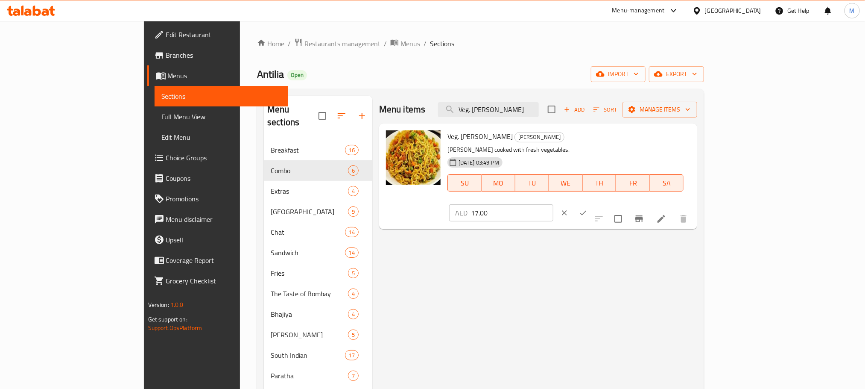
click at [694, 143] on div "Veg. [PERSON_NAME] [PERSON_NAME] [PERSON_NAME] cooked with fresh vegetables. [D…" at bounding box center [569, 176] width 250 height 99
click at [587, 211] on icon "ok" at bounding box center [583, 213] width 6 height 5
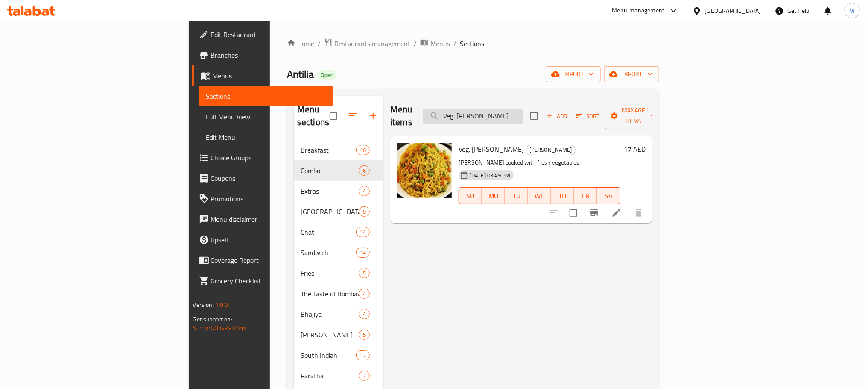
click at [524, 109] on input "Veg. [PERSON_NAME]" at bounding box center [473, 115] width 101 height 15
paste input "Cheese"
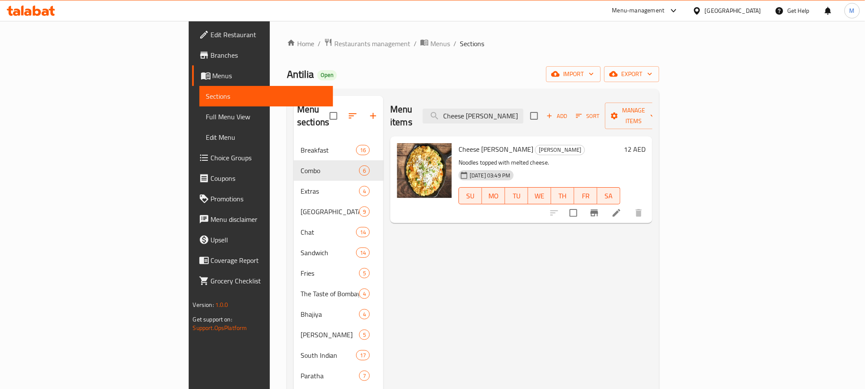
type input "Cheese [PERSON_NAME]"
click at [621, 143] on h6 "Cheese [PERSON_NAME] [PERSON_NAME]" at bounding box center [540, 149] width 162 height 12
click at [646, 143] on h6 "12 AED" at bounding box center [635, 149] width 22 height 12
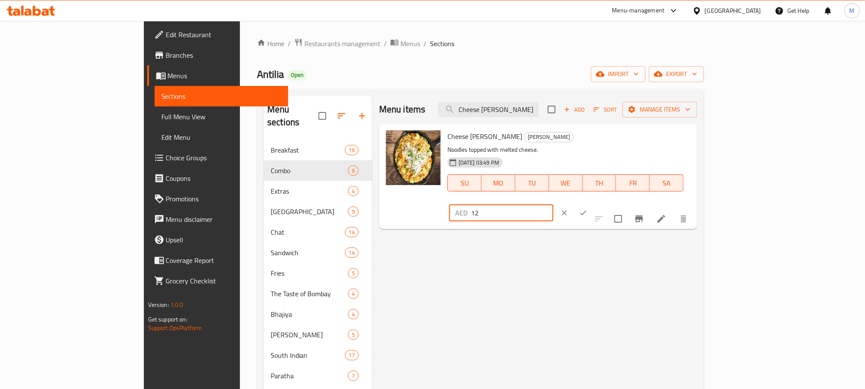
click at [554, 204] on input "12" at bounding box center [512, 212] width 82 height 17
paste input "20.40"
type input "20.40"
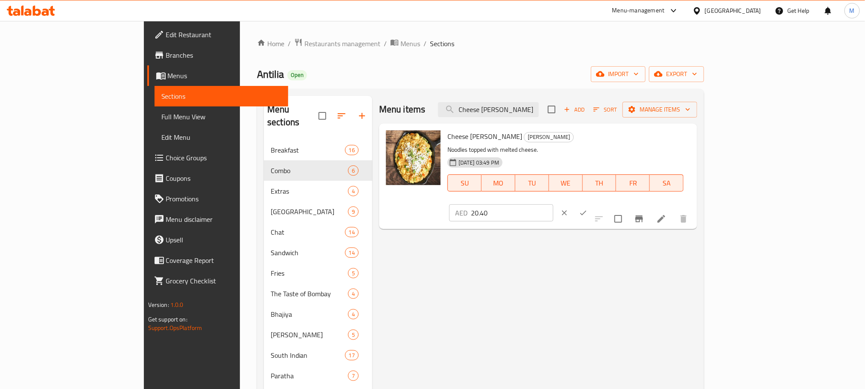
click at [606, 203] on div "AED 20.40 ​" at bounding box center [527, 212] width 156 height 19
click at [593, 203] on button "ok" at bounding box center [583, 212] width 19 height 19
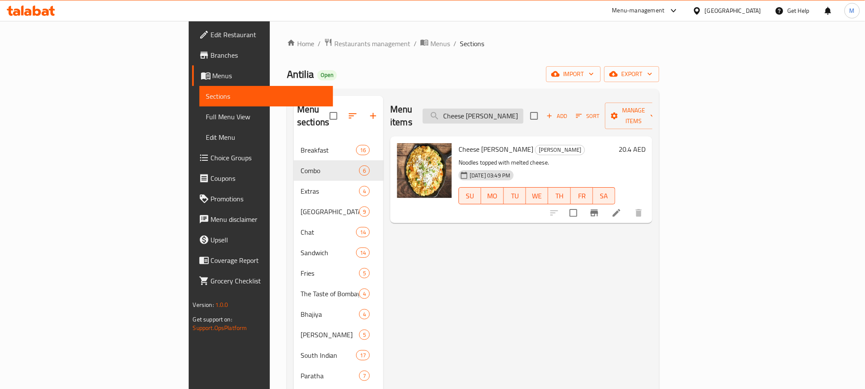
click at [524, 112] on input "Cheese [PERSON_NAME]" at bounding box center [473, 115] width 101 height 15
paste input "Tadka"
click at [524, 112] on input "Tadka [PERSON_NAME]" at bounding box center [473, 115] width 101 height 15
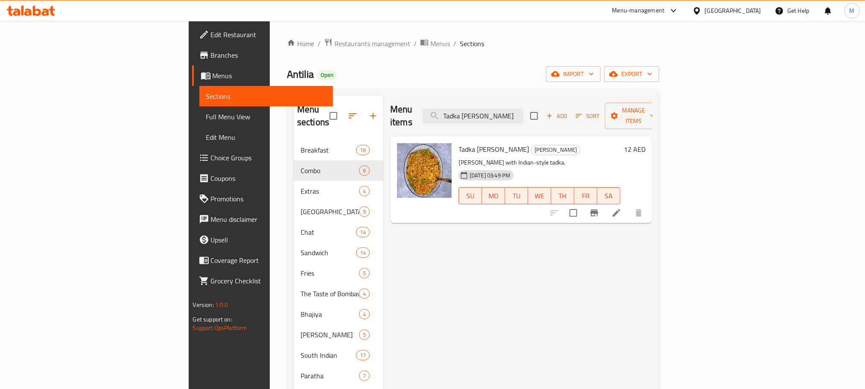
type input "Tadka [PERSON_NAME]"
click at [646, 143] on h6 "12 AED" at bounding box center [635, 149] width 22 height 12
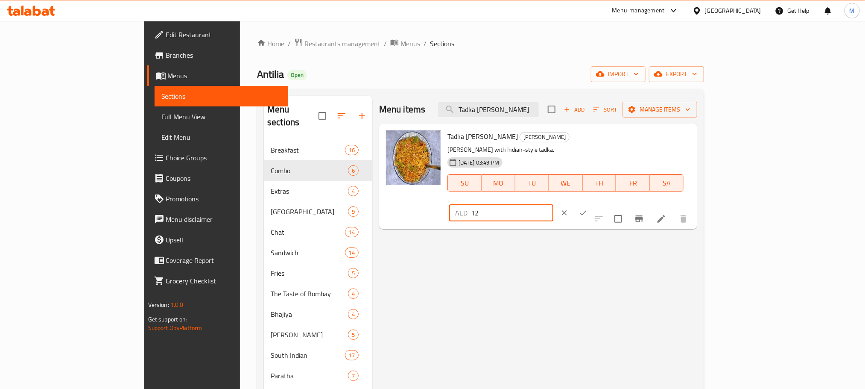
click at [554, 204] on input "12" at bounding box center [512, 212] width 82 height 17
paste input "20.40"
type input "20.40"
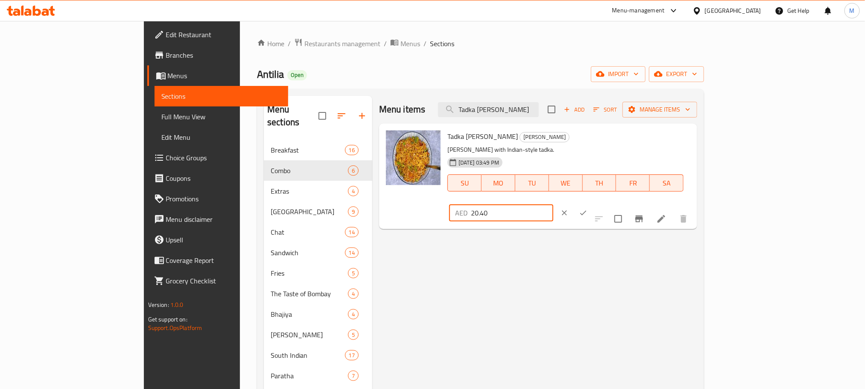
click at [588, 208] on icon "ok" at bounding box center [583, 212] width 9 height 9
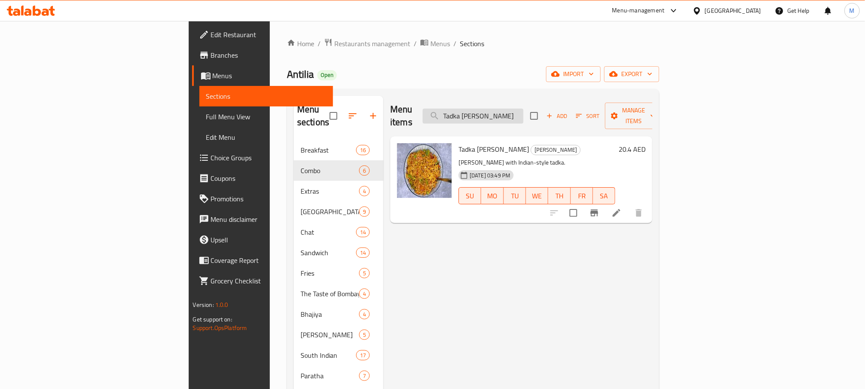
click at [524, 113] on input "Tadka [PERSON_NAME]" at bounding box center [473, 115] width 101 height 15
paste input "Antilia Spl."
type input "Antilia Spl. [PERSON_NAME]"
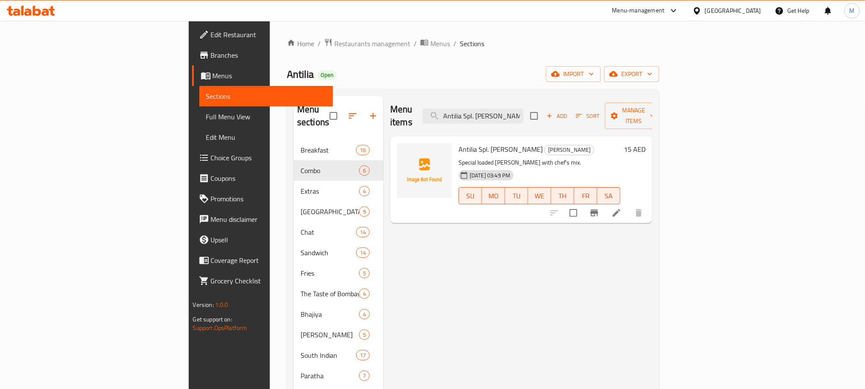
click at [646, 143] on div "15 AED" at bounding box center [633, 149] width 25 height 12
click at [646, 143] on h6 "15 AED" at bounding box center [635, 149] width 22 height 12
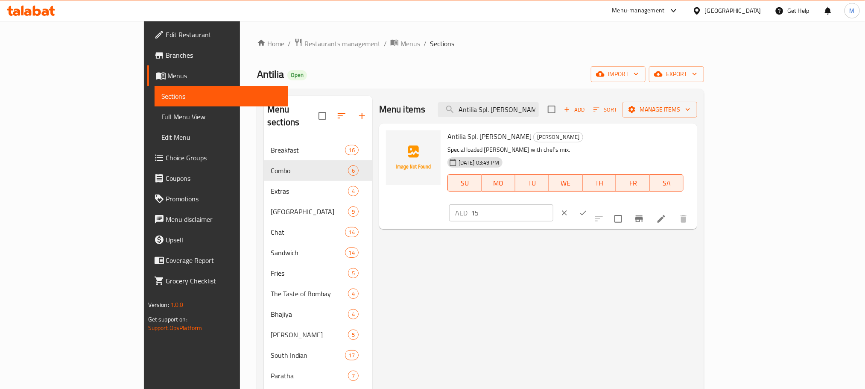
click at [554, 204] on input "15" at bounding box center [512, 212] width 82 height 17
paste input "25.50"
type input "25.50"
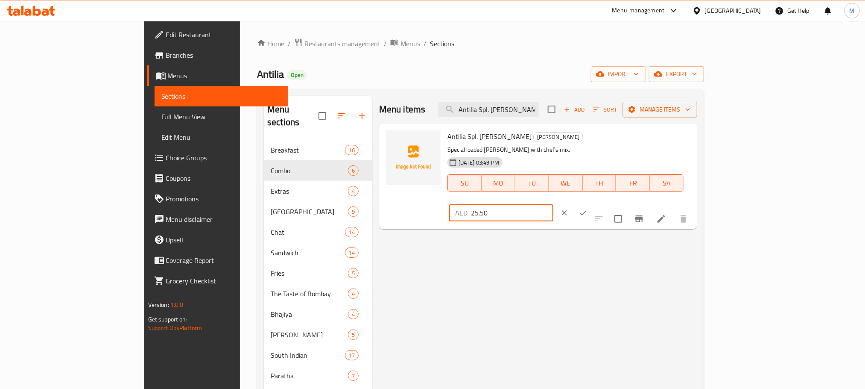
click at [593, 203] on button "ok" at bounding box center [583, 212] width 19 height 19
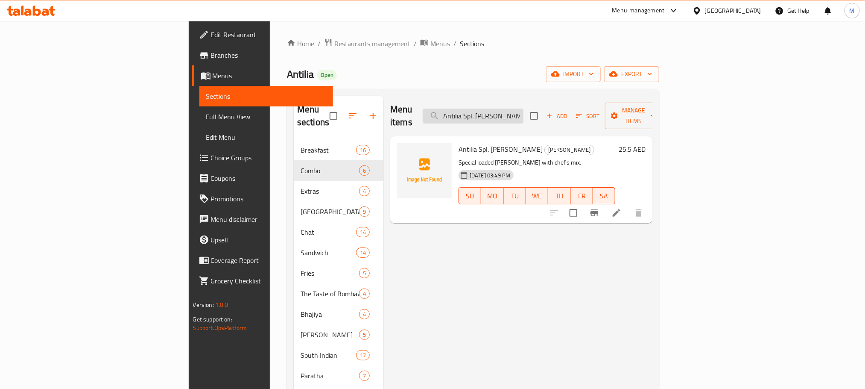
click at [524, 109] on input "Antilia Spl. [PERSON_NAME]" at bounding box center [473, 115] width 101 height 15
paste input "Steamed soft rice cakes."
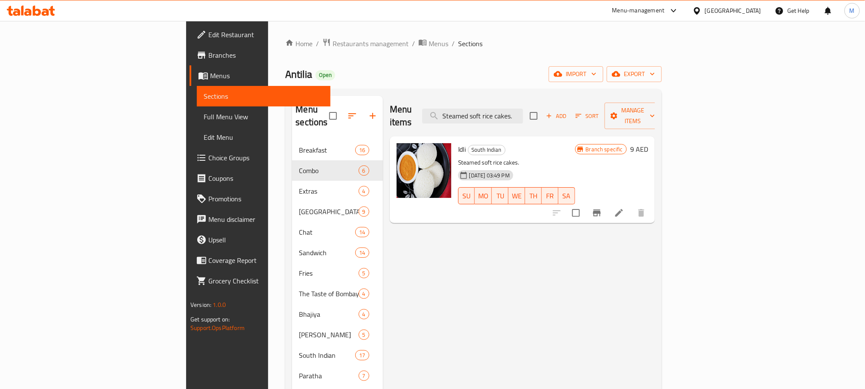
type input "Steamed soft rice cakes."
click at [648, 143] on h6 "9 AED" at bounding box center [639, 149] width 18 height 12
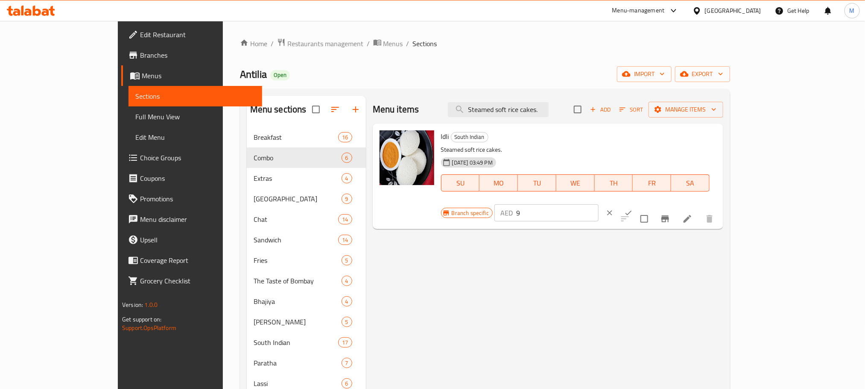
click at [599, 204] on input "9" at bounding box center [557, 212] width 82 height 17
paste input "15.30"
click at [599, 204] on input "9" at bounding box center [557, 212] width 82 height 17
type input "15.30"
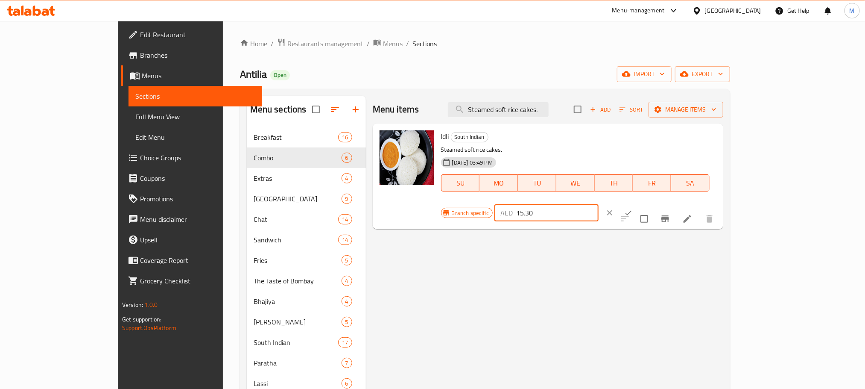
click at [638, 203] on button "ok" at bounding box center [628, 212] width 19 height 19
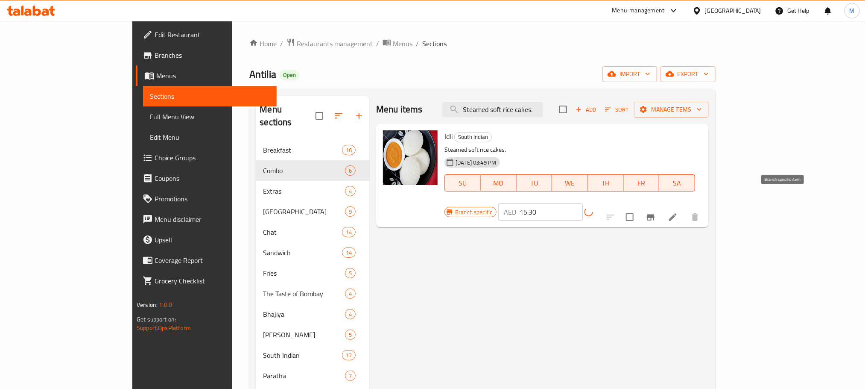
click at [661, 207] on button "Branch-specific-item" at bounding box center [651, 217] width 21 height 21
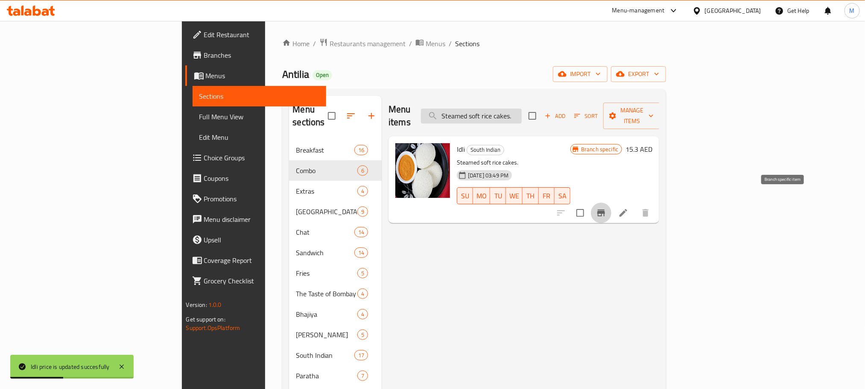
click at [522, 116] on input "Steamed soft rice cakes." at bounding box center [471, 115] width 101 height 15
paste input "Meduwada"
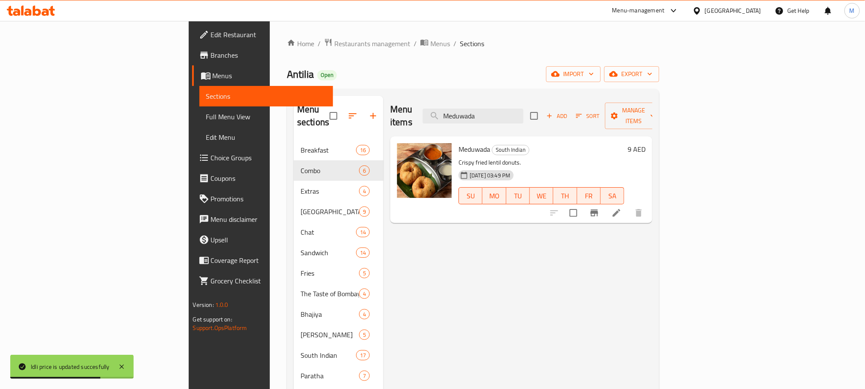
type input "Meduwada"
click at [646, 143] on h6 "9 AED" at bounding box center [637, 149] width 18 height 12
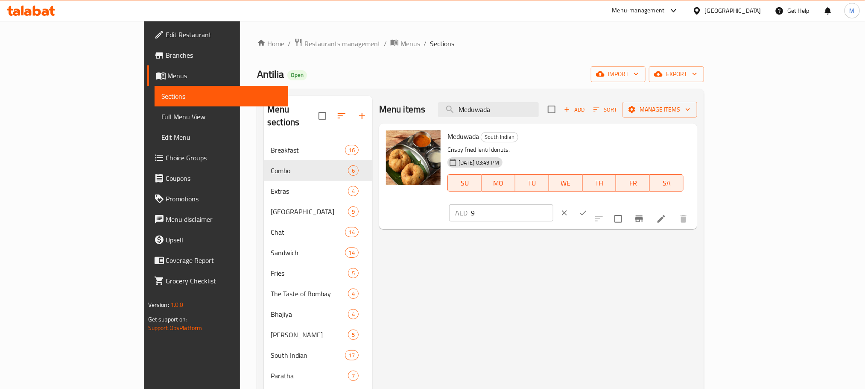
click at [554, 204] on input "9" at bounding box center [512, 212] width 82 height 17
paste input "15.30"
type input "15.30"
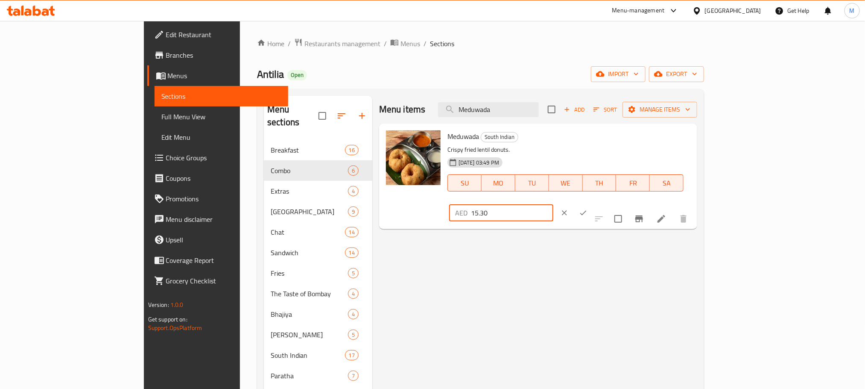
click at [593, 203] on button "ok" at bounding box center [583, 212] width 19 height 19
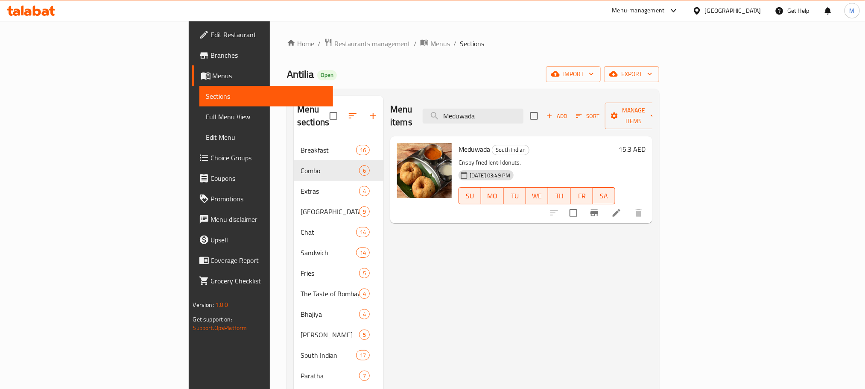
click at [527, 118] on div "Menu items Meduwada Add Sort Manage items" at bounding box center [521, 116] width 262 height 41
click at [524, 113] on input "Meduwada" at bounding box center [473, 115] width 101 height 15
paste input "Fry Idli"
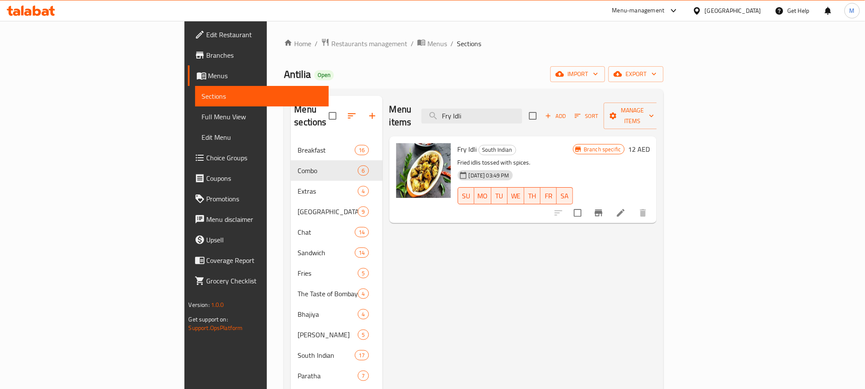
type input "Fry Idli"
click at [609, 205] on button "Branch-specific-item" at bounding box center [599, 212] width 21 height 21
click at [650, 143] on h6 "12 AED" at bounding box center [639, 149] width 22 height 12
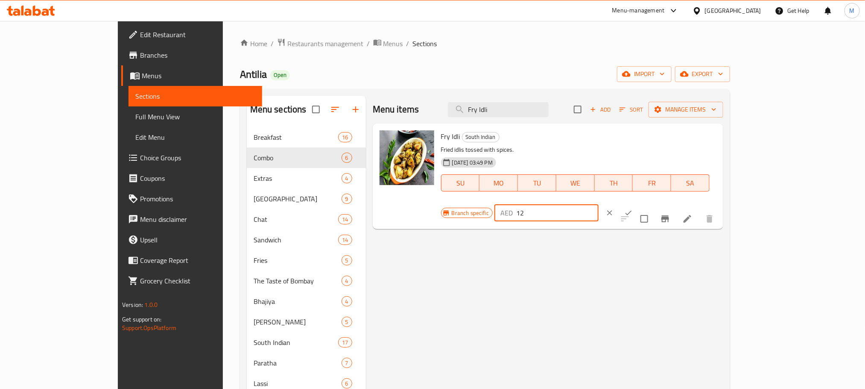
click at [599, 204] on input "12" at bounding box center [557, 212] width 82 height 17
paste input "20.40"
click at [599, 204] on input "12" at bounding box center [557, 212] width 82 height 17
type input "20.40"
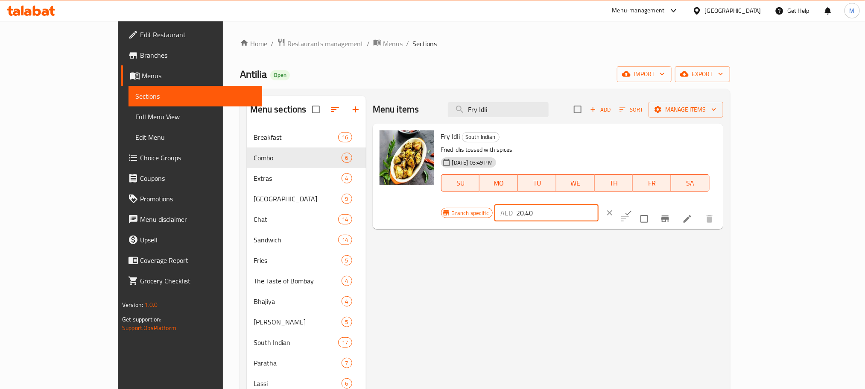
click at [638, 203] on button "ok" at bounding box center [628, 212] width 19 height 19
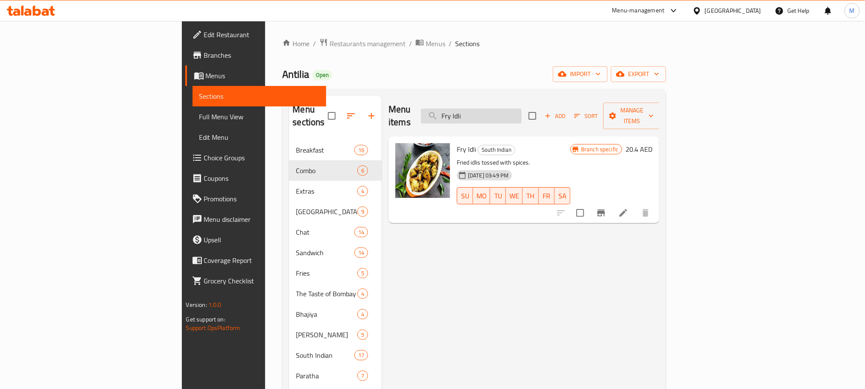
click at [522, 113] on input "Fry Idli" at bounding box center [471, 115] width 101 height 15
paste input "Masala"
click at [522, 113] on input "Fry Idli" at bounding box center [471, 115] width 101 height 15
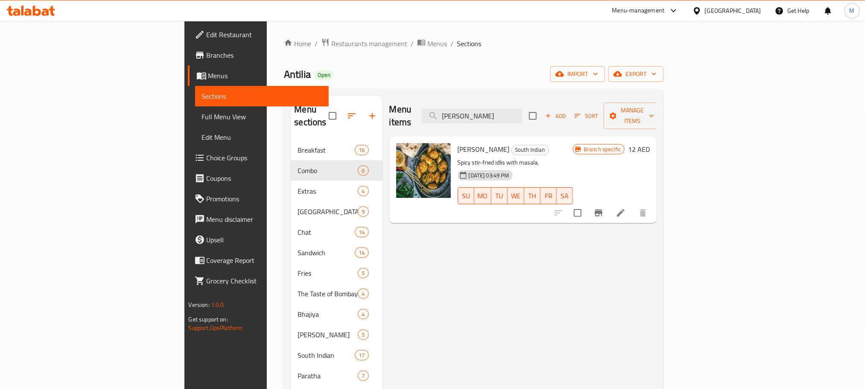
type input "[PERSON_NAME]"
click at [650, 143] on h6 "12 AED" at bounding box center [639, 149] width 22 height 12
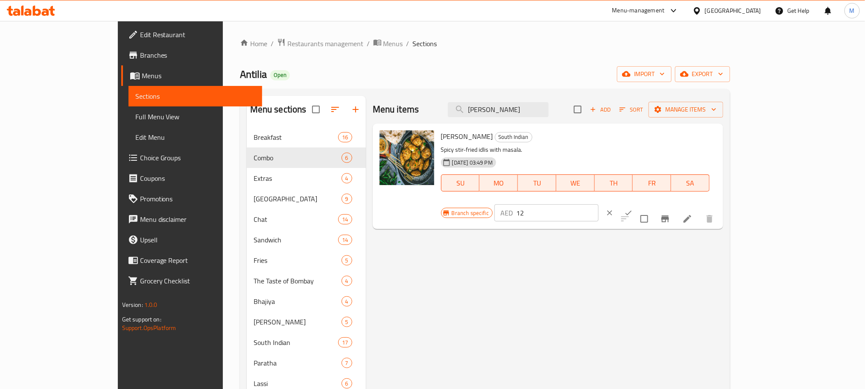
click at [599, 204] on input "12" at bounding box center [557, 212] width 82 height 17
paste input "20.40"
type input "20.40"
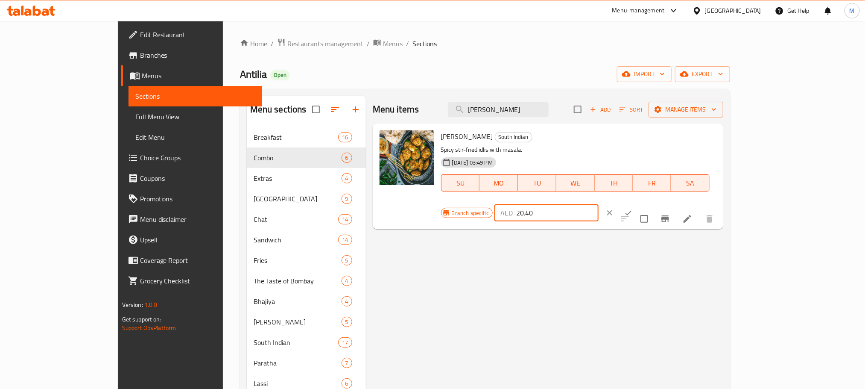
click at [633, 208] on icon "ok" at bounding box center [628, 212] width 9 height 9
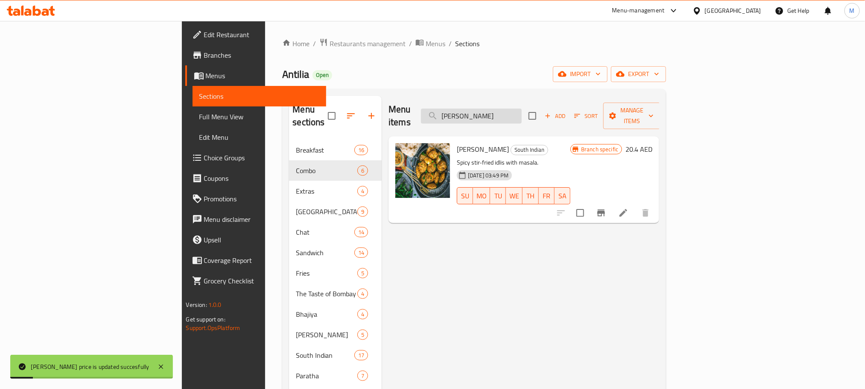
click at [522, 117] on input "[PERSON_NAME]" at bounding box center [471, 115] width 101 height 15
paste input "Plain Dosa"
click at [522, 117] on input "Plain Dosa" at bounding box center [471, 115] width 101 height 15
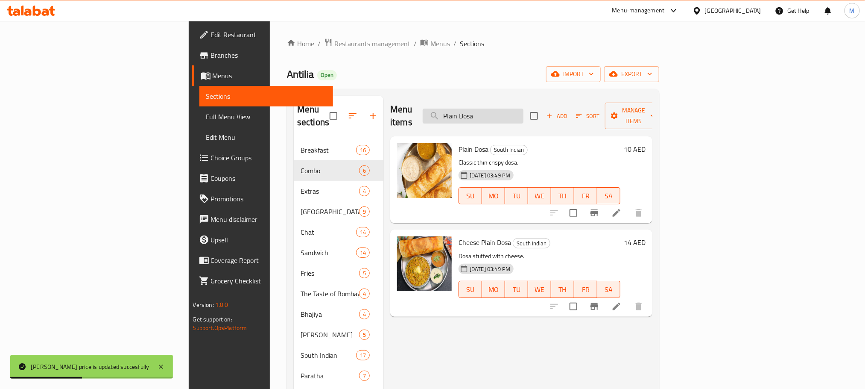
type input "Plain Dosa"
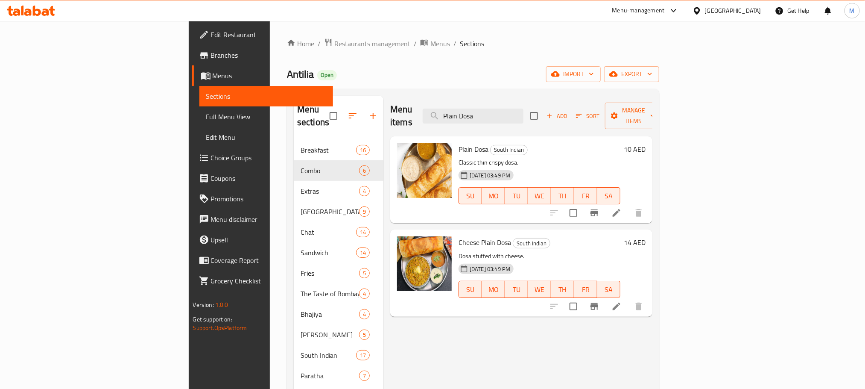
click at [646, 143] on h6 "10 AED" at bounding box center [635, 149] width 22 height 12
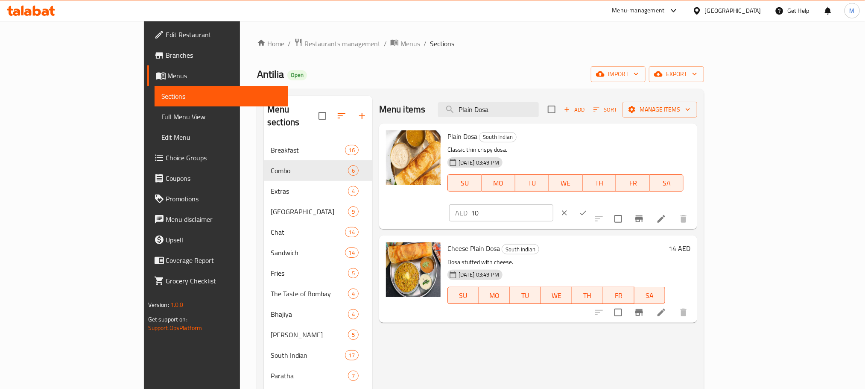
click at [468, 208] on p "AED" at bounding box center [461, 213] width 12 height 10
click at [554, 204] on input "10" at bounding box center [512, 212] width 82 height 17
paste input "7.0"
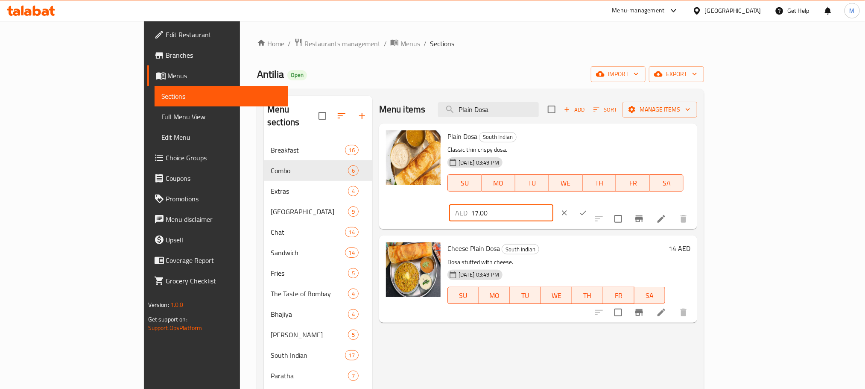
type input "17.00"
click at [593, 203] on button "ok" at bounding box center [583, 212] width 19 height 19
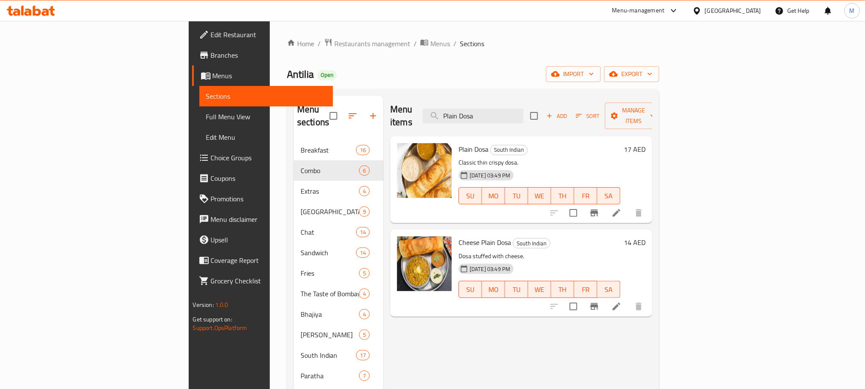
click at [646, 236] on h6 "14 AED" at bounding box center [635, 242] width 22 height 12
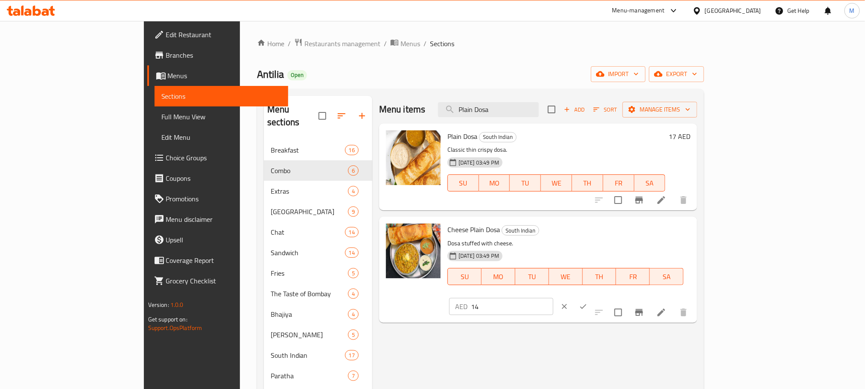
click at [554, 298] on input "14" at bounding box center [512, 306] width 82 height 17
paste input "23.80"
click at [554, 298] on input "23.80" at bounding box center [512, 306] width 82 height 17
type input "23.80"
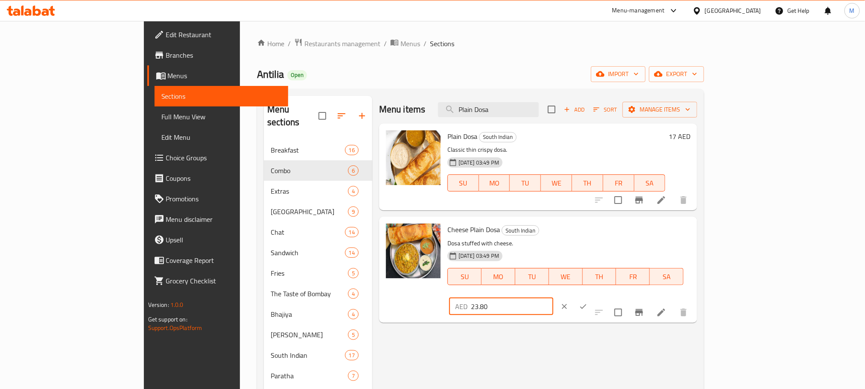
click at [588, 302] on icon "ok" at bounding box center [583, 306] width 9 height 9
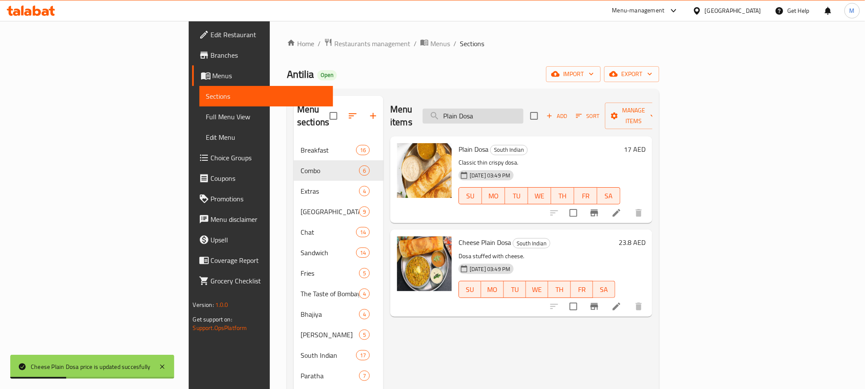
click at [524, 108] on input "Plain Dosa" at bounding box center [473, 115] width 101 height 15
paste input "Special Ghee Roast"
click at [524, 108] on input "Plain Dosa" at bounding box center [473, 115] width 101 height 15
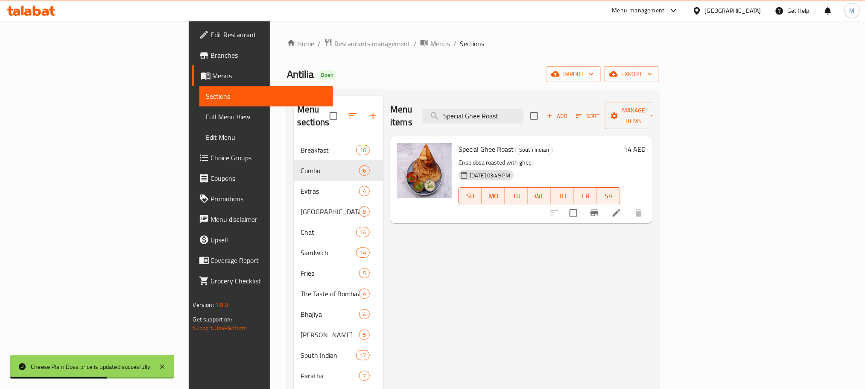
type input "Special Ghee Roast"
click at [646, 143] on h6 "14 AED" at bounding box center [635, 149] width 22 height 12
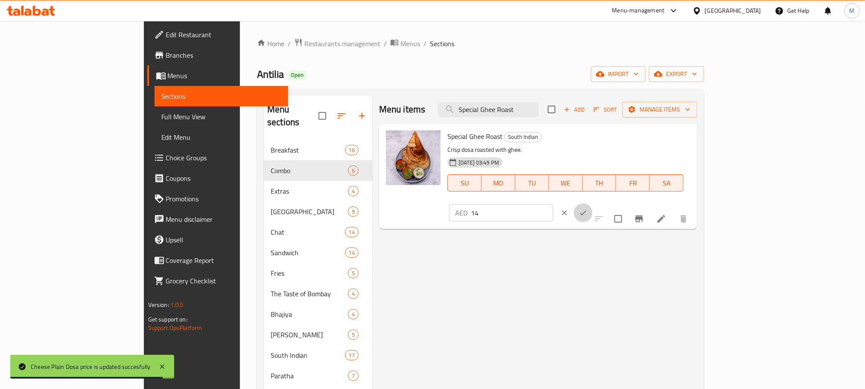
click at [588, 208] on icon "ok" at bounding box center [583, 212] width 9 height 9
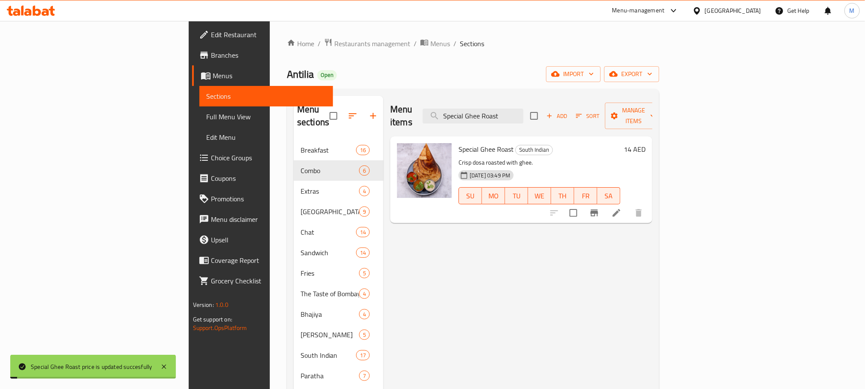
click at [621, 157] on p "Crisp dosa roasted with ghee." at bounding box center [540, 162] width 162 height 11
click at [646, 143] on h6 "14 AED" at bounding box center [635, 149] width 22 height 12
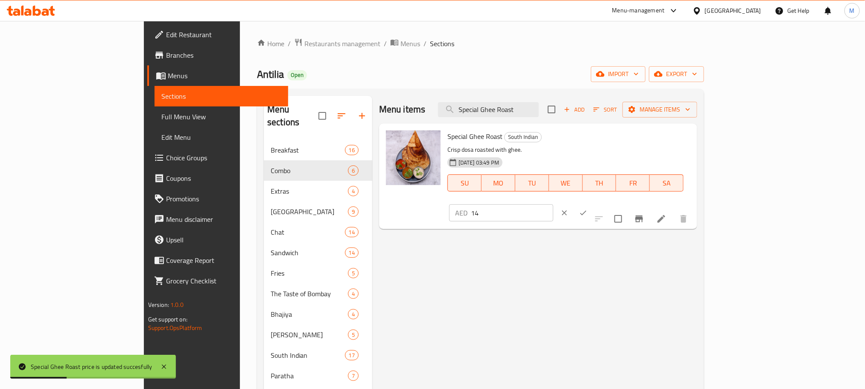
click at [554, 204] on input "14" at bounding box center [512, 212] width 82 height 17
paste input "23.80"
type input "23.80"
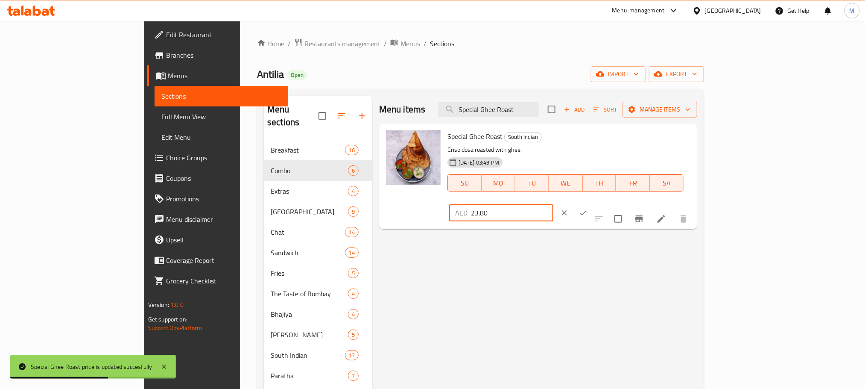
click at [593, 203] on button "ok" at bounding box center [583, 212] width 19 height 19
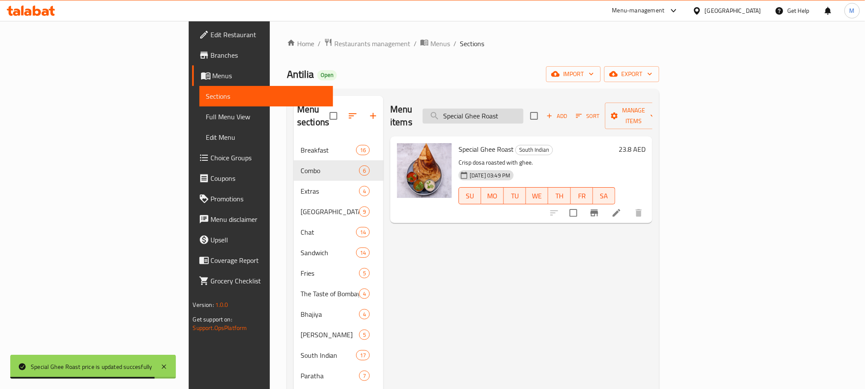
click at [524, 114] on input "Special Ghee Roast" at bounding box center [473, 115] width 101 height 15
paste input "[PERSON_NAME]"
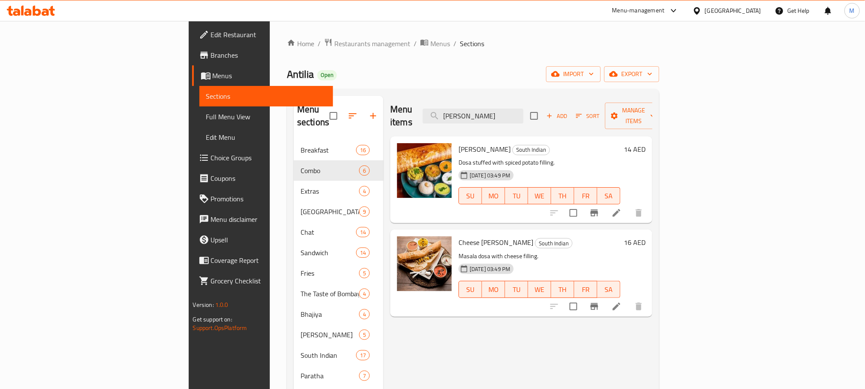
type input "[PERSON_NAME]"
click at [646, 143] on h6 "14 AED" at bounding box center [635, 149] width 22 height 12
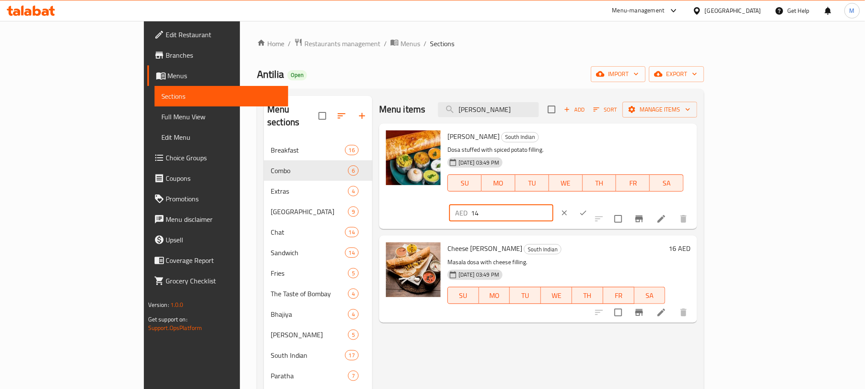
click at [554, 204] on input "14" at bounding box center [512, 212] width 82 height 17
paste input "23.80"
click at [554, 204] on input "14" at bounding box center [512, 212] width 82 height 17
type input "23.80"
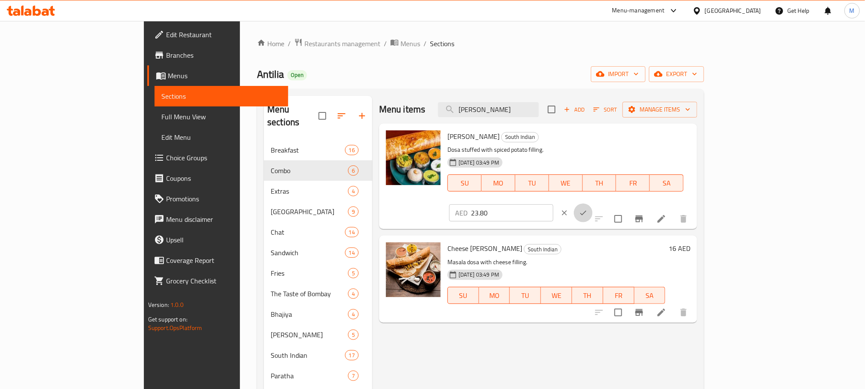
click at [593, 203] on button "ok" at bounding box center [583, 212] width 19 height 19
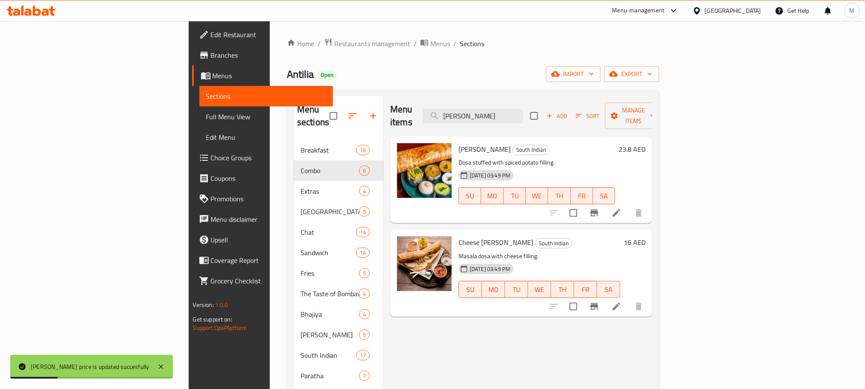
click at [646, 236] on h6 "16 AED" at bounding box center [635, 242] width 22 height 12
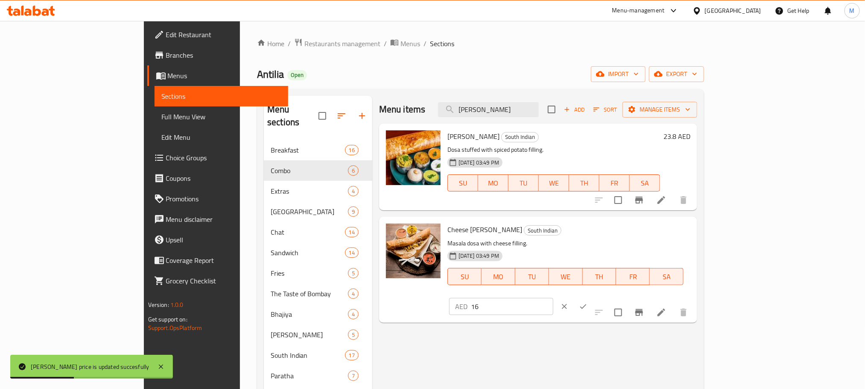
click at [554, 298] on input "16" at bounding box center [512, 306] width 82 height 17
paste input "27.20"
type input "27.20"
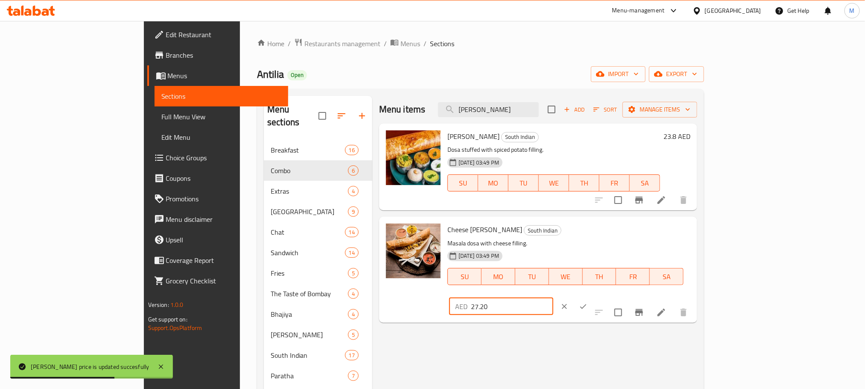
click at [588, 302] on icon "ok" at bounding box center [583, 306] width 9 height 9
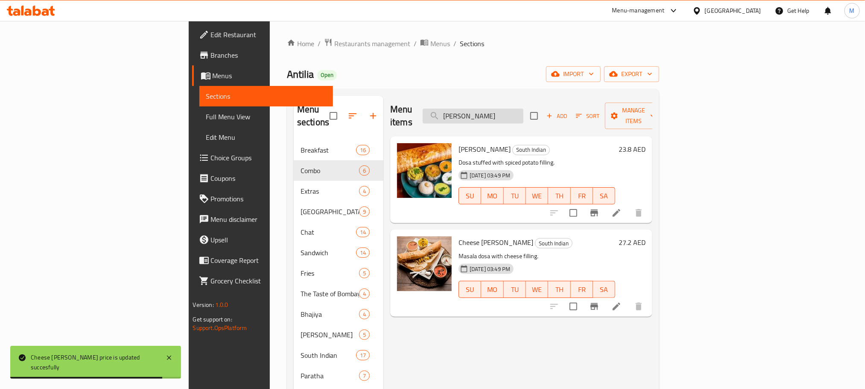
click at [524, 116] on input "[PERSON_NAME]" at bounding box center [473, 115] width 101 height 15
paste input "Paneer"
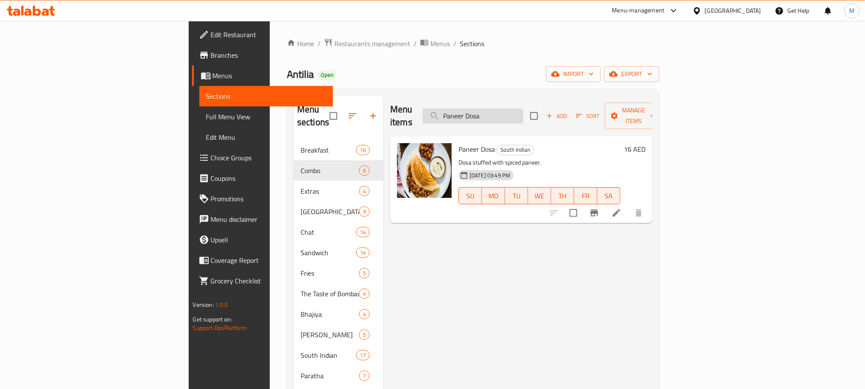
type input "Paneer Dosa"
click at [646, 143] on h6 "16 AED" at bounding box center [635, 149] width 22 height 12
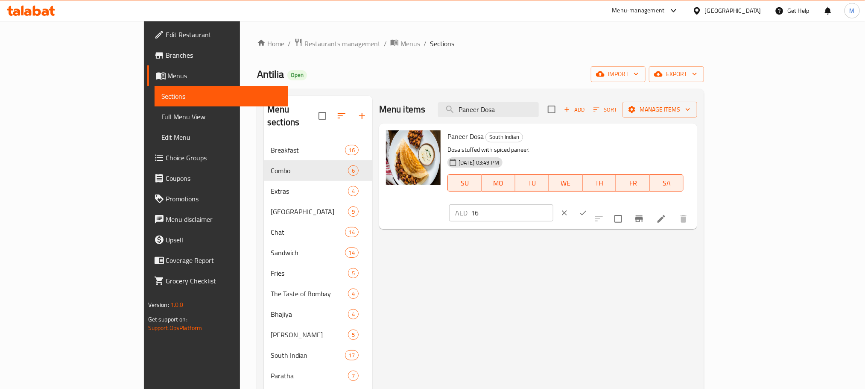
click at [554, 204] on input "16" at bounding box center [512, 212] width 82 height 17
paste input "27.20"
type input "27.20"
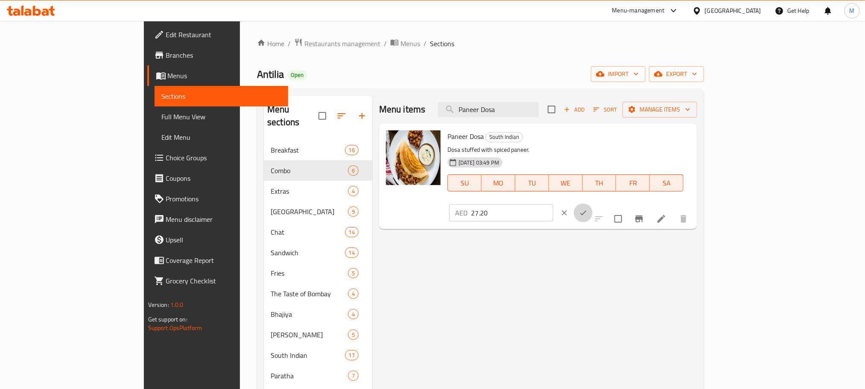
click at [588, 208] on icon "ok" at bounding box center [583, 212] width 9 height 9
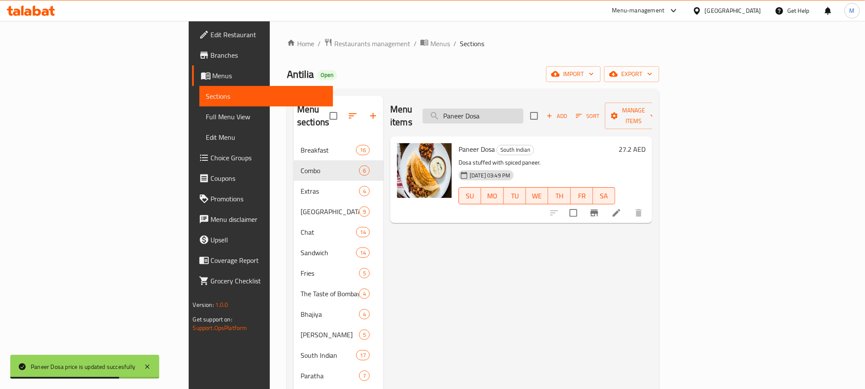
click at [524, 108] on input "Paneer Dosa" at bounding box center [473, 115] width 101 height 15
paste input "Set"
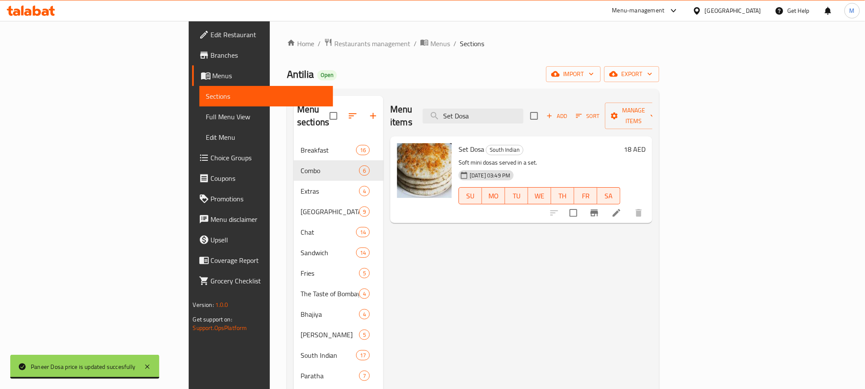
type input "Set Dosa"
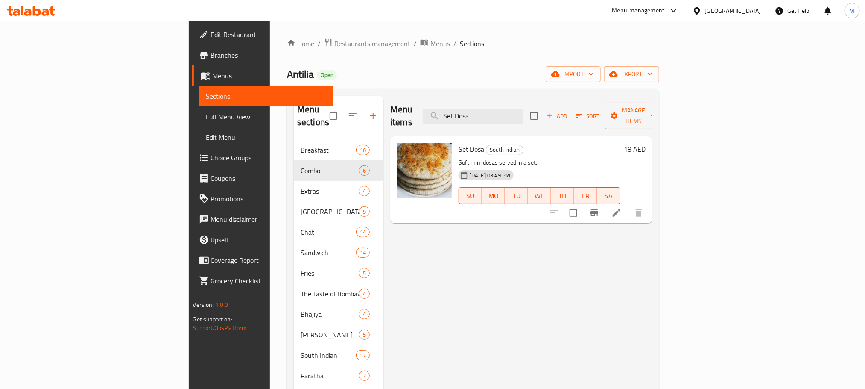
click at [646, 143] on h6 "18 AED" at bounding box center [635, 149] width 22 height 12
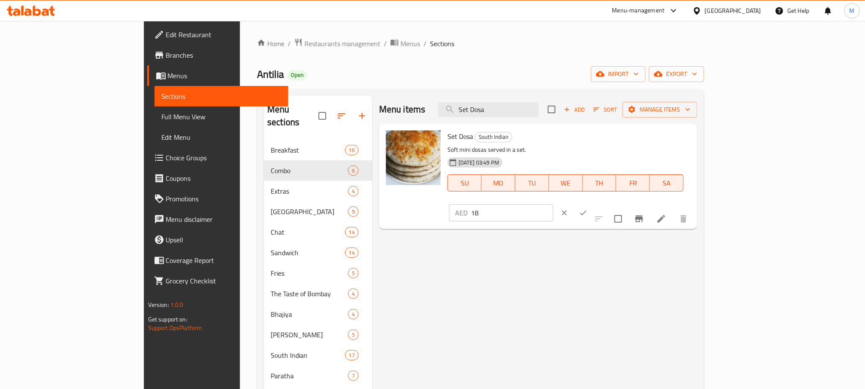
click at [554, 204] on input "18" at bounding box center [512, 212] width 82 height 17
paste input "30.60"
type input "30.60"
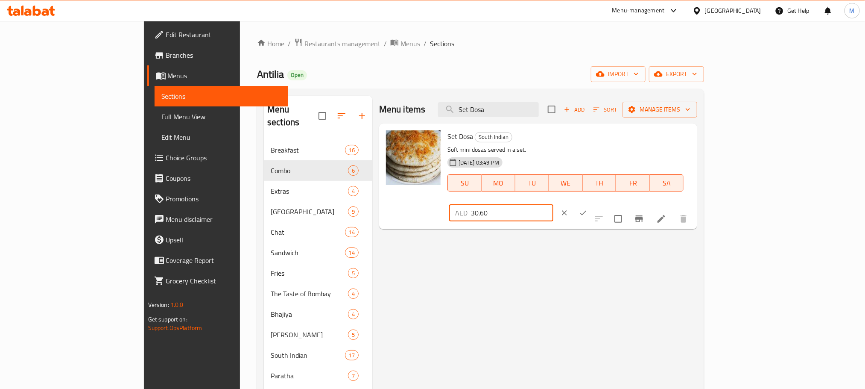
click at [593, 203] on button "ok" at bounding box center [583, 212] width 19 height 19
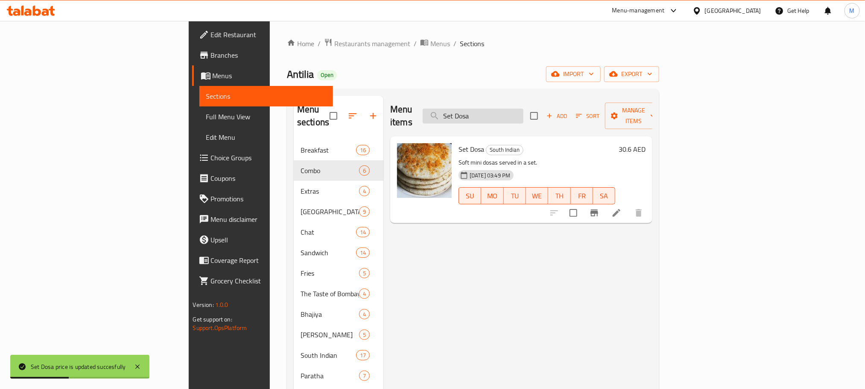
click at [524, 110] on input "Set Dosa" at bounding box center [473, 115] width 101 height 15
paste input "[PERSON_NAME]."
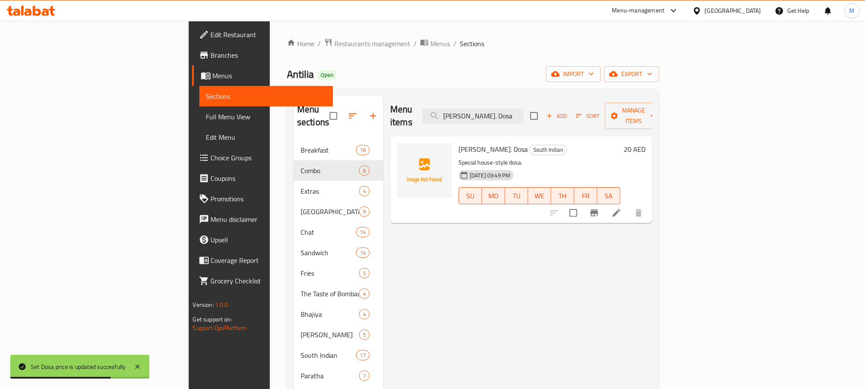
type input "[PERSON_NAME]. Dosa"
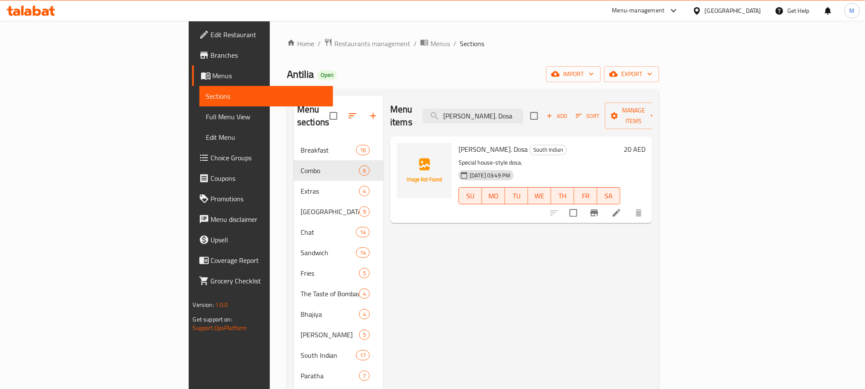
click at [646, 144] on div "20 AED" at bounding box center [633, 179] width 25 height 73
click at [646, 143] on h6 "20 AED" at bounding box center [635, 149] width 22 height 12
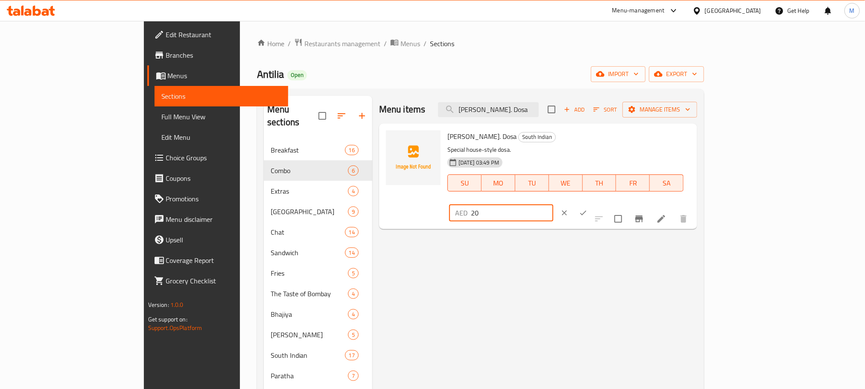
click at [554, 204] on input "20" at bounding box center [512, 212] width 82 height 17
paste input "34.0"
type input "34.00"
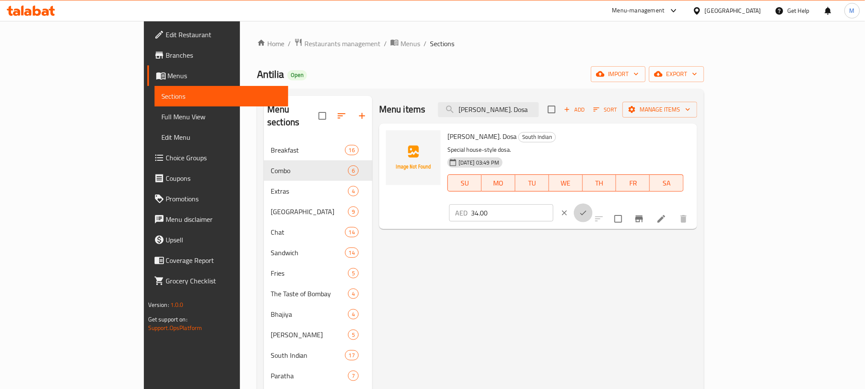
click at [588, 208] on icon "ok" at bounding box center [583, 212] width 9 height 9
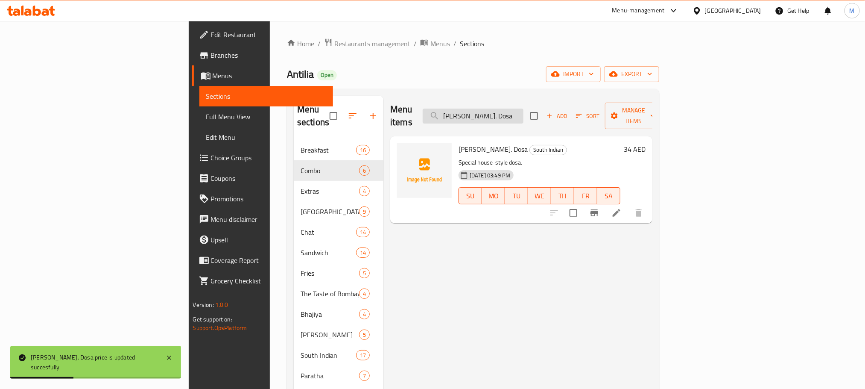
click at [524, 109] on input "[PERSON_NAME]. Dosa" at bounding box center [473, 115] width 101 height 15
paste input "Onion Uttapam"
click at [524, 109] on input "[PERSON_NAME]. Dosa" at bounding box center [473, 115] width 101 height 15
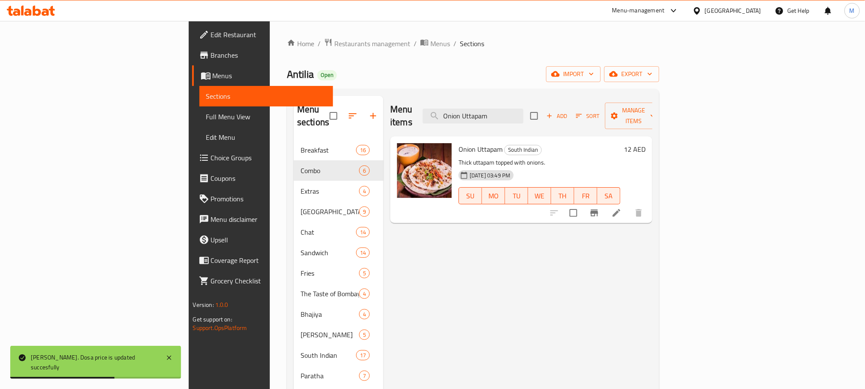
type input "Onion Uttapam"
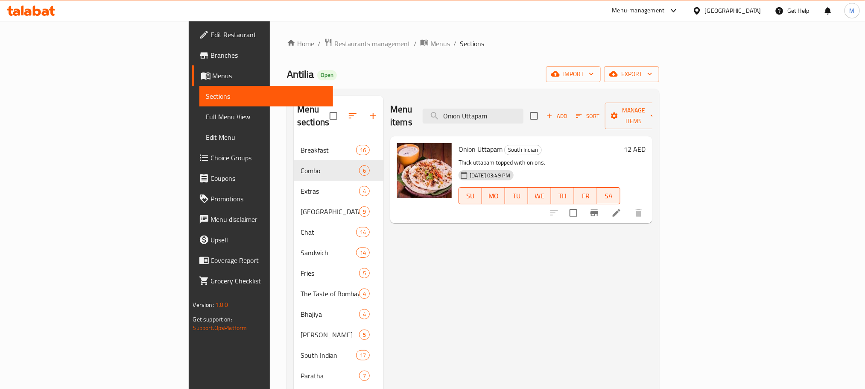
click at [649, 140] on div "Onion Uttapam South Indian Thick uttapam topped with onions. [DATE] 03:49 PM SU…" at bounding box center [552, 180] width 194 height 80
click at [646, 143] on h6 "12 AED" at bounding box center [635, 149] width 22 height 12
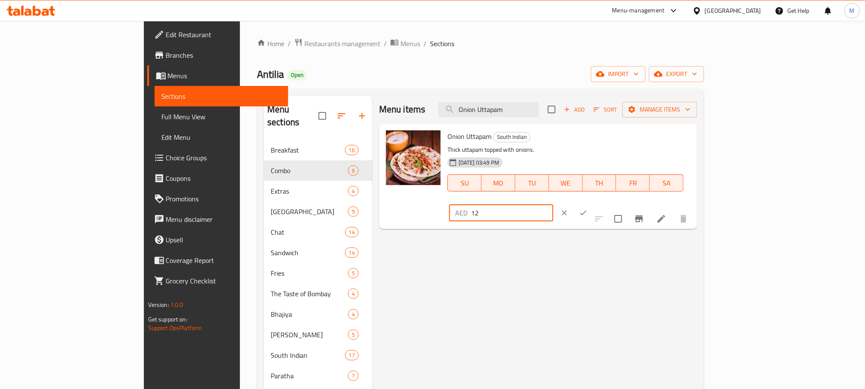
click at [554, 204] on input "12" at bounding box center [512, 212] width 82 height 17
paste input "20.40"
type input "20.40"
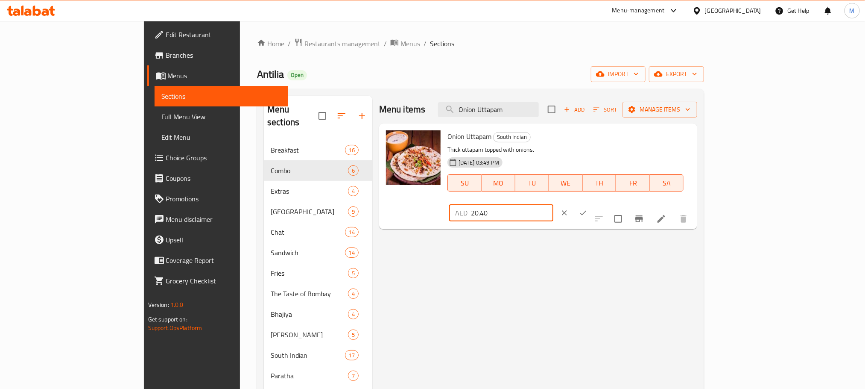
click at [588, 208] on icon "ok" at bounding box center [583, 212] width 9 height 9
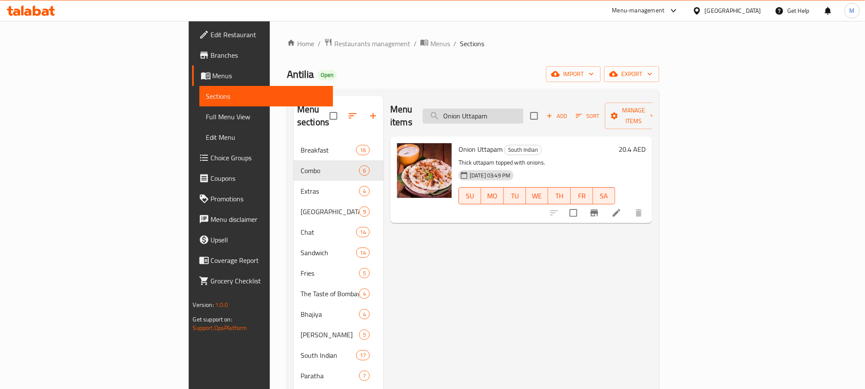
click at [524, 111] on input "Onion Uttapam" at bounding box center [473, 115] width 101 height 15
paste input "Tomato"
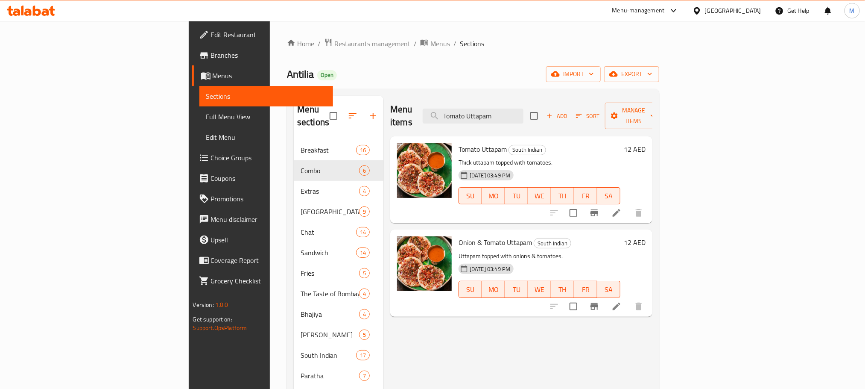
type input "Tomato Uttapam"
click at [646, 143] on h6 "12 AED" at bounding box center [635, 149] width 22 height 12
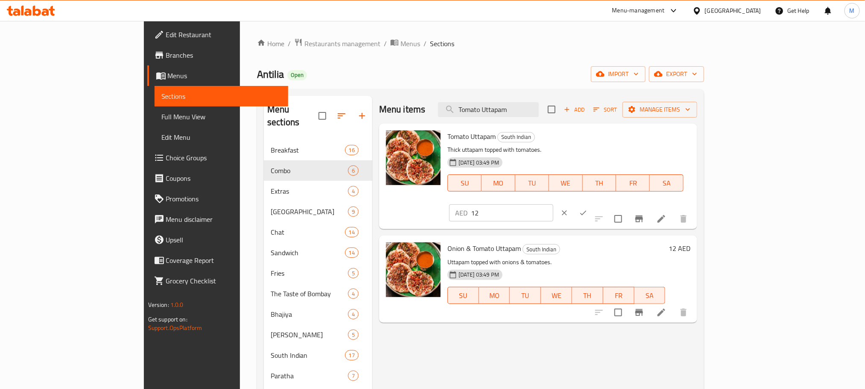
click at [554, 204] on input "12" at bounding box center [512, 212] width 82 height 17
paste input "20.40"
type input "20.40"
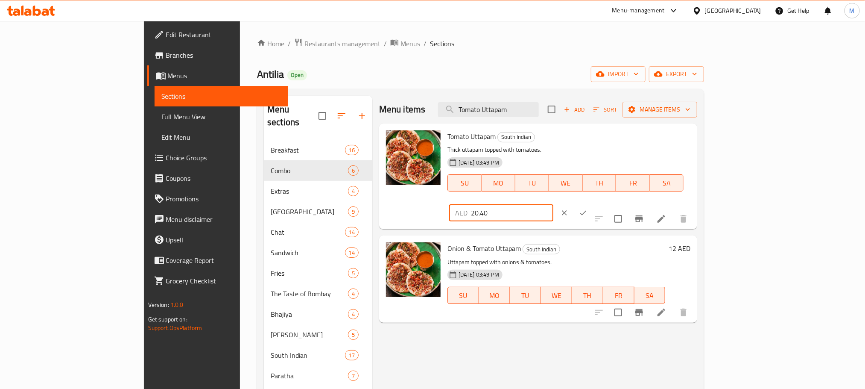
click at [588, 208] on icon "ok" at bounding box center [583, 212] width 9 height 9
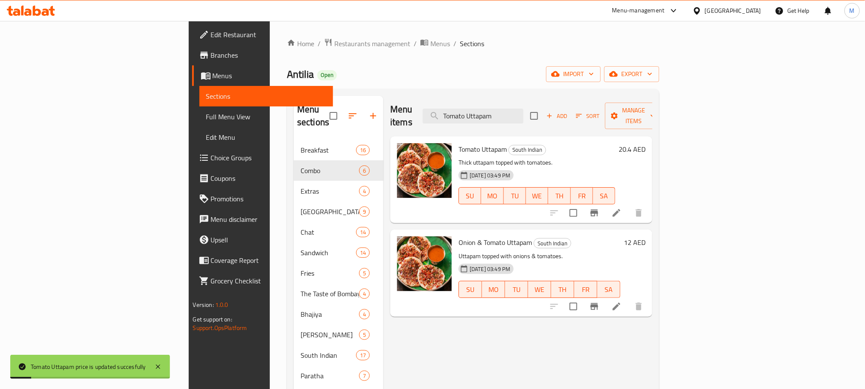
click at [646, 236] on h6 "12 AED" at bounding box center [635, 242] width 22 height 12
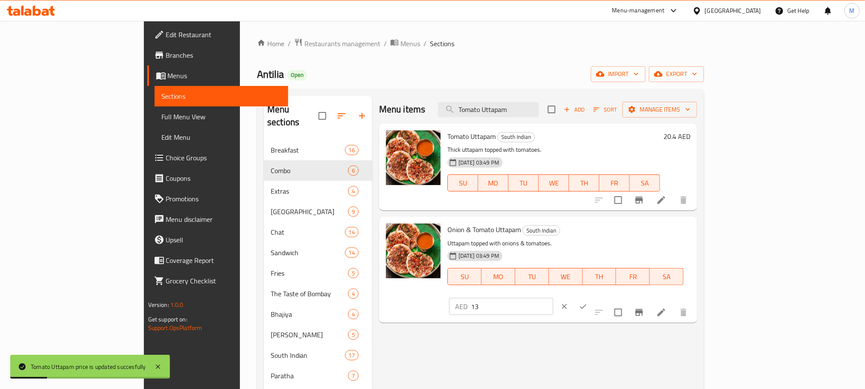
click at [554, 298] on input "13" at bounding box center [512, 306] width 82 height 17
click at [554, 298] on input "14" at bounding box center [512, 306] width 82 height 17
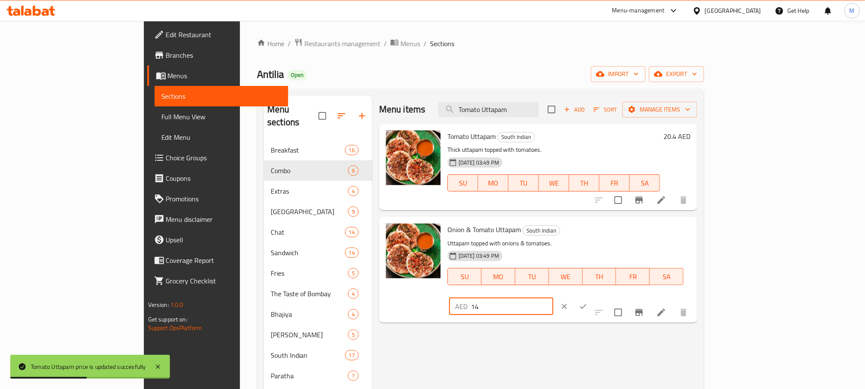
paste input "20.40"
type input "20.40"
click at [593, 297] on button "ok" at bounding box center [583, 306] width 19 height 19
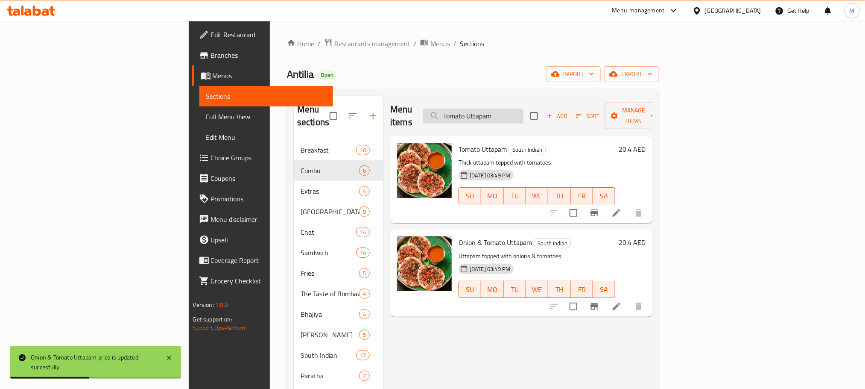
click at [524, 113] on input "Tomato Uttapam" at bounding box center [473, 115] width 101 height 15
paste input "Masala"
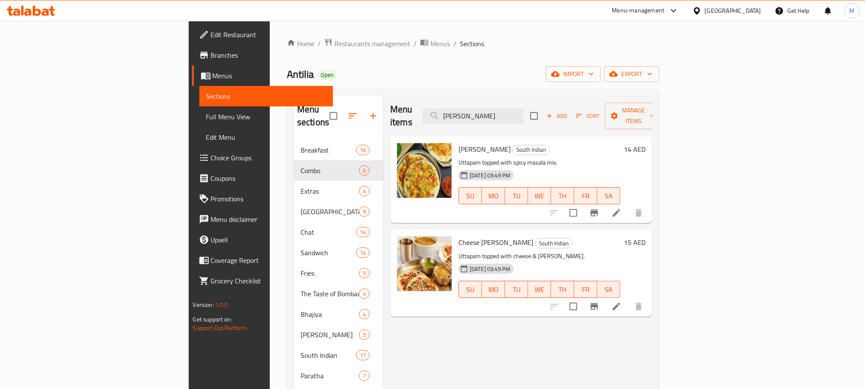
type input "[PERSON_NAME]"
click at [646, 143] on h6 "14 AED" at bounding box center [635, 149] width 22 height 12
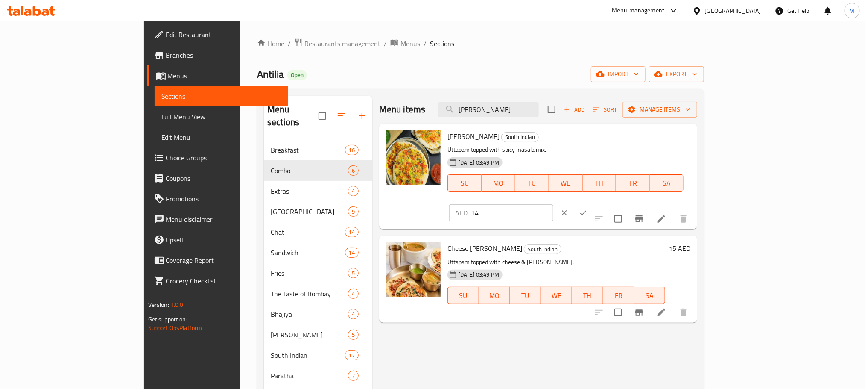
click at [554, 204] on input "14" at bounding box center [512, 212] width 82 height 17
paste input "23.80"
type input "23.80"
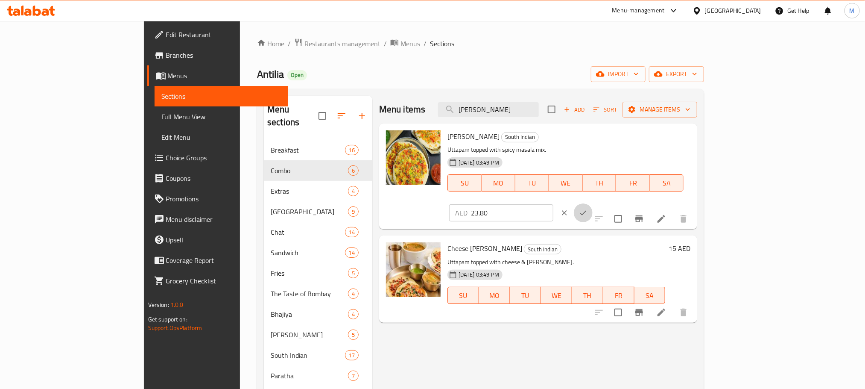
click at [588, 208] on icon "ok" at bounding box center [583, 212] width 9 height 9
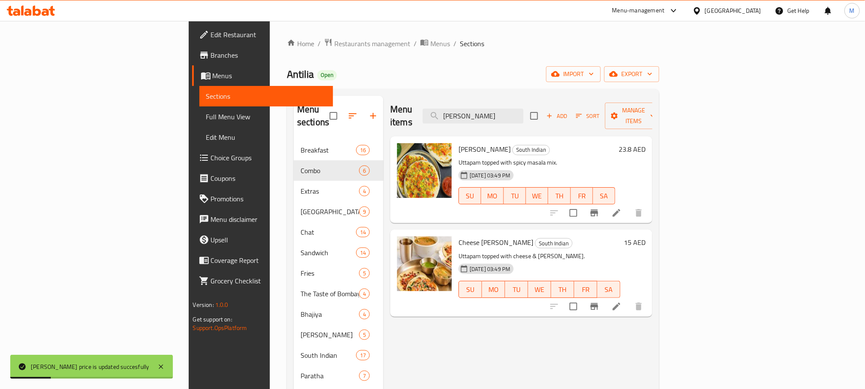
click at [646, 236] on div "15 AED" at bounding box center [633, 242] width 25 height 12
click at [646, 236] on h6 "15 AED" at bounding box center [635, 242] width 22 height 12
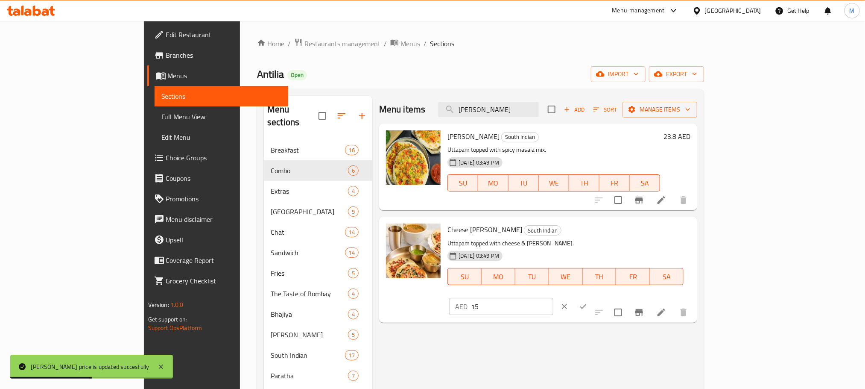
click at [554, 298] on input "15" at bounding box center [512, 306] width 82 height 17
paste input "25.50"
type input "25.50"
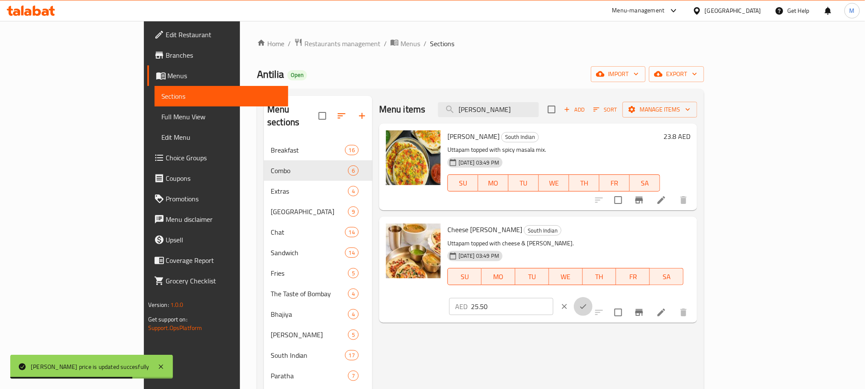
click at [588, 302] on icon "ok" at bounding box center [583, 306] width 9 height 9
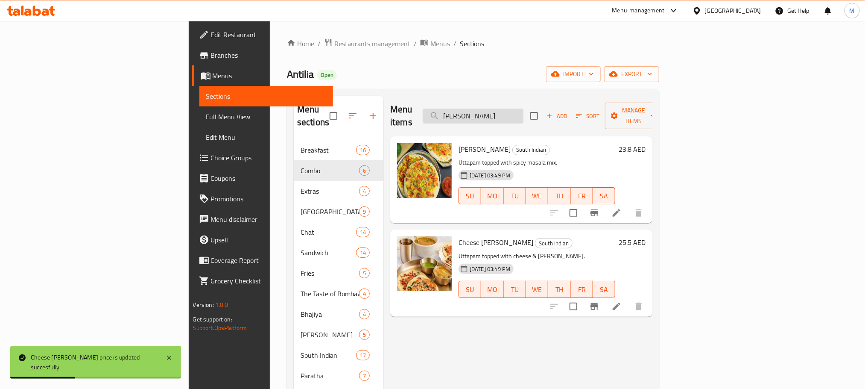
click at [524, 108] on input "[PERSON_NAME]" at bounding box center [473, 115] width 101 height 15
paste input "Koki Paratha"
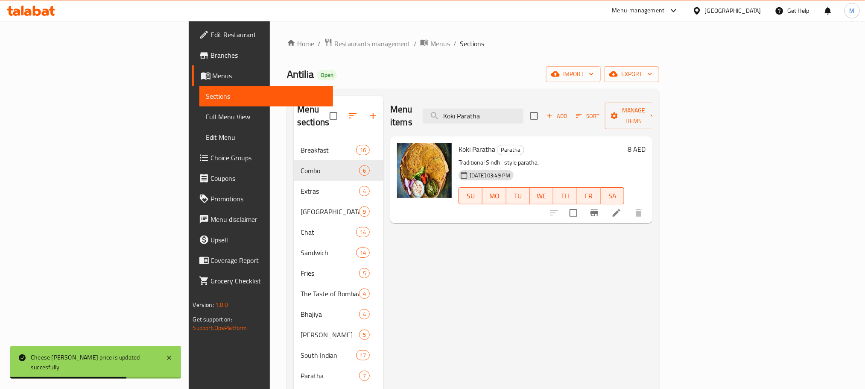
type input "Koki Paratha"
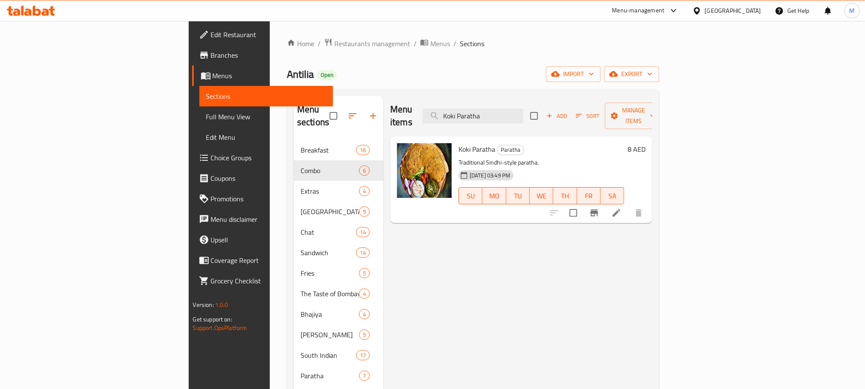
click at [624, 143] on h6 "Koki Paratha Paratha" at bounding box center [542, 149] width 166 height 12
click at [646, 143] on h6 "8 AED" at bounding box center [637, 149] width 18 height 12
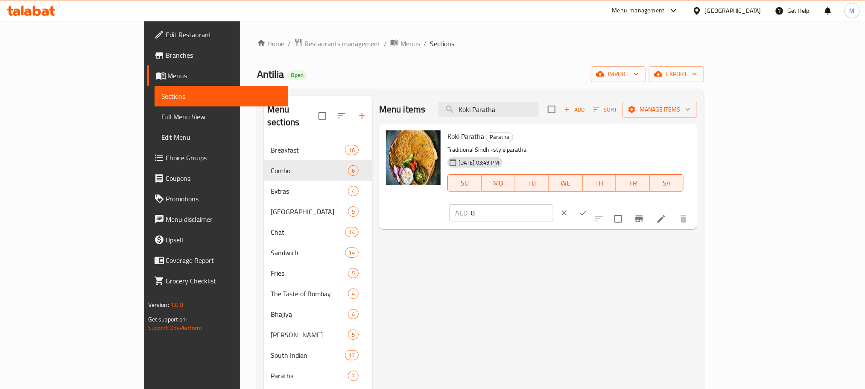
click at [554, 204] on div "AED 8 ​" at bounding box center [501, 212] width 104 height 17
click at [554, 204] on input "8" at bounding box center [512, 212] width 82 height 17
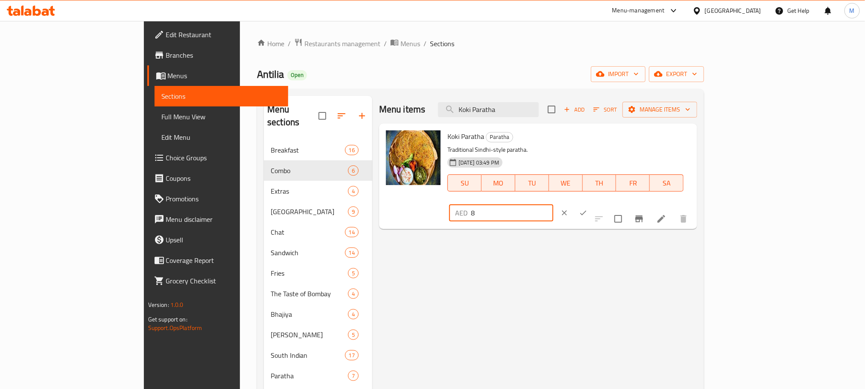
click at [554, 204] on input "8" at bounding box center [512, 212] width 82 height 17
paste input "13.60"
type input "13.60"
click at [593, 203] on button "ok" at bounding box center [583, 212] width 19 height 19
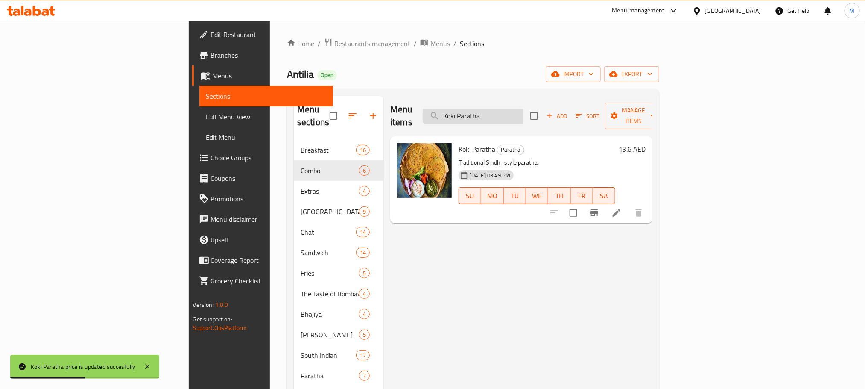
click at [524, 114] on input "Koki Paratha" at bounding box center [473, 115] width 101 height 15
paste input "Aloo"
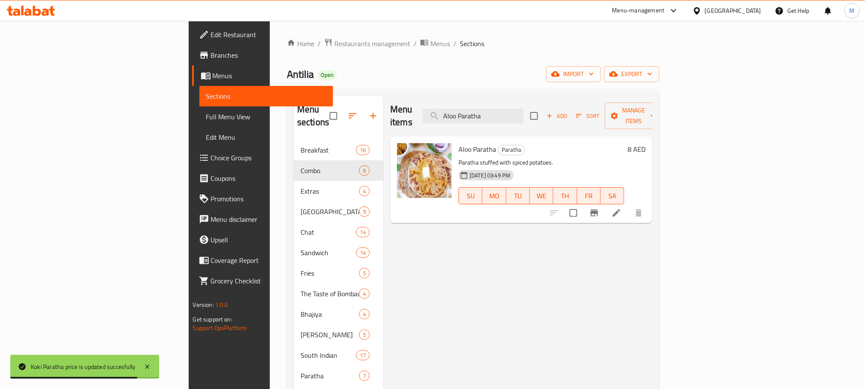
type input "Aloo Paratha"
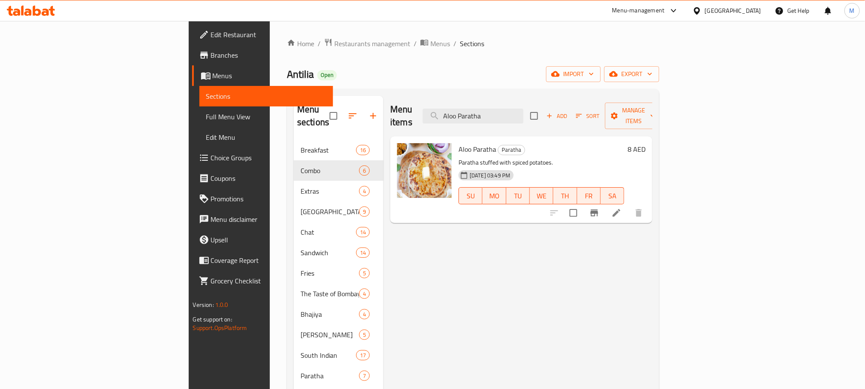
click at [646, 143] on div "8 AED" at bounding box center [634, 149] width 21 height 12
click at [646, 143] on h6 "8 AED" at bounding box center [637, 149] width 18 height 12
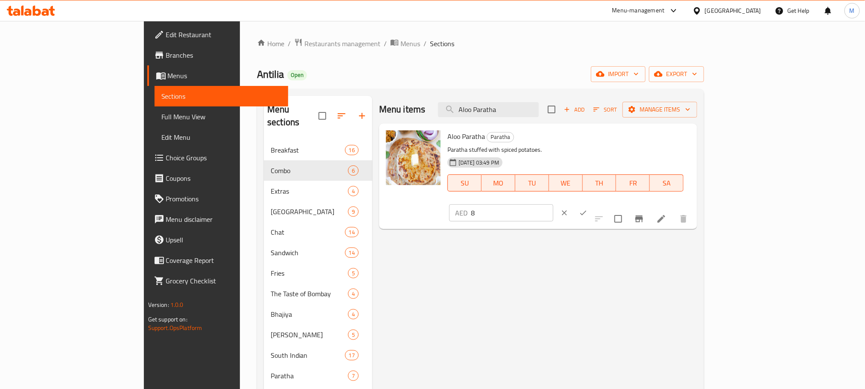
click at [554, 204] on input "8" at bounding box center [512, 212] width 82 height 17
paste input "13.60"
type input "13.60"
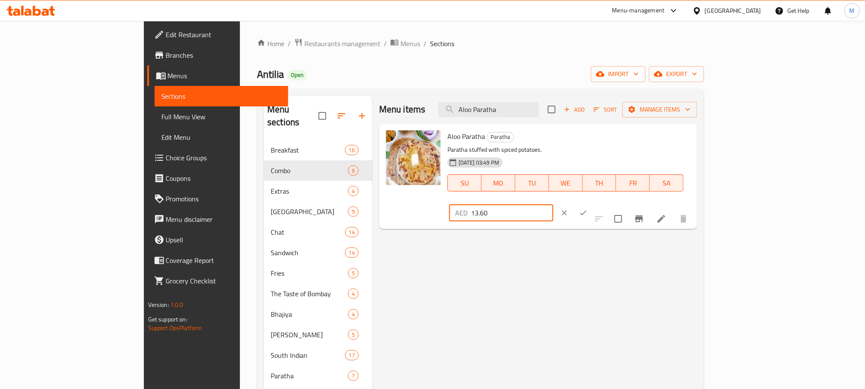
click at [593, 203] on button "ok" at bounding box center [583, 212] width 19 height 19
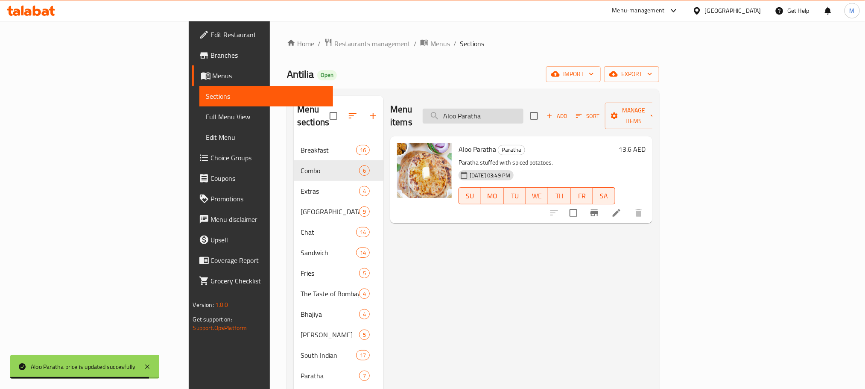
click at [524, 114] on input "Aloo Paratha" at bounding box center [473, 115] width 101 height 15
paste input "Methi"
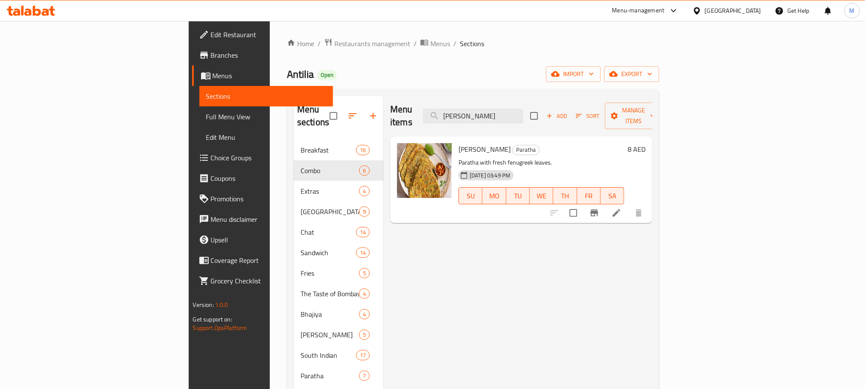
type input "[PERSON_NAME]"
click at [646, 143] on h6 "8 AED" at bounding box center [637, 149] width 18 height 12
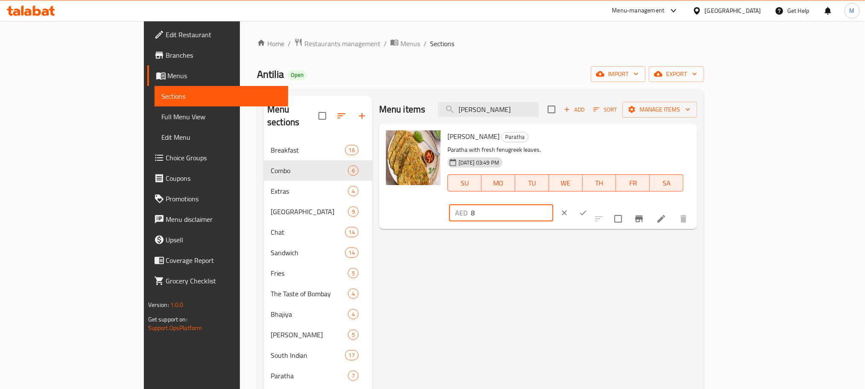
click at [554, 204] on input "8" at bounding box center [512, 212] width 82 height 17
paste input "13.60"
type input "13.60"
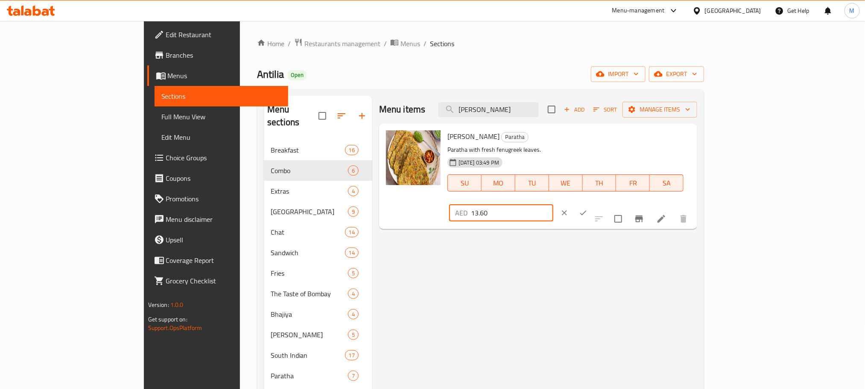
click at [588, 208] on icon "ok" at bounding box center [583, 212] width 9 height 9
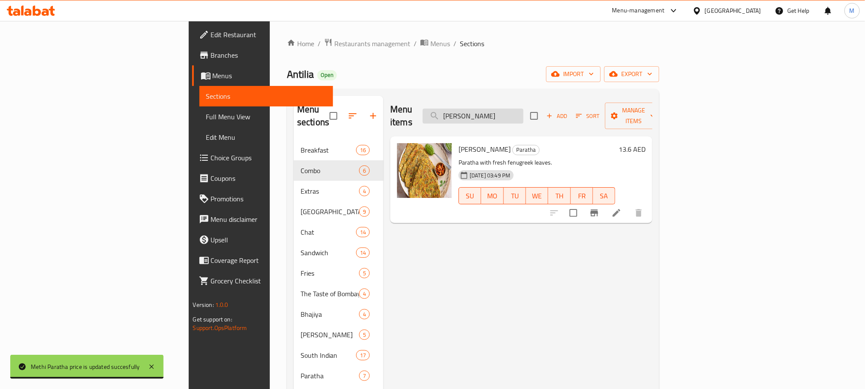
click at [524, 114] on input "[PERSON_NAME]" at bounding box center [473, 115] width 101 height 15
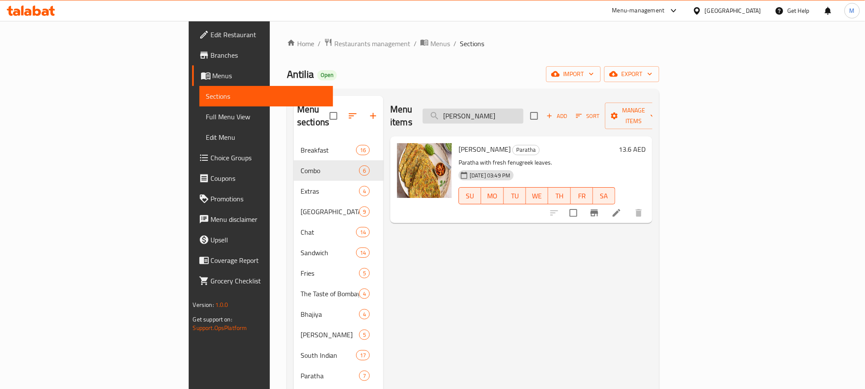
click at [524, 114] on input "[PERSON_NAME]" at bounding box center [473, 115] width 101 height 15
paste input "Gob"
type input "[PERSON_NAME]"
click at [646, 143] on h6 "10 AED" at bounding box center [635, 149] width 22 height 12
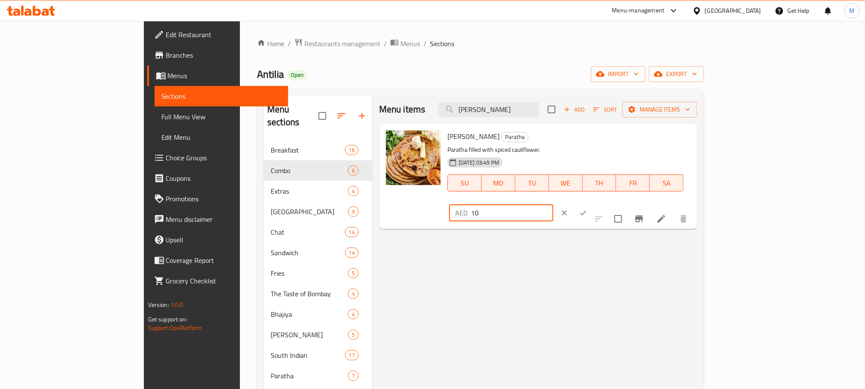
click at [554, 204] on input "10" at bounding box center [512, 212] width 82 height 17
paste input "7.0"
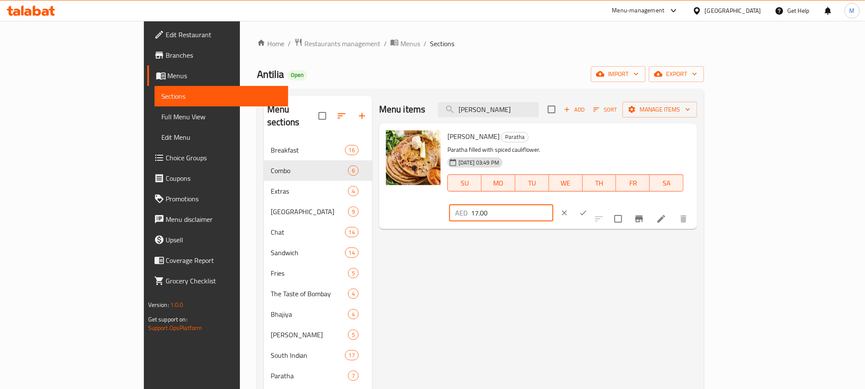
type input "17.00"
click at [593, 203] on button "ok" at bounding box center [583, 212] width 19 height 19
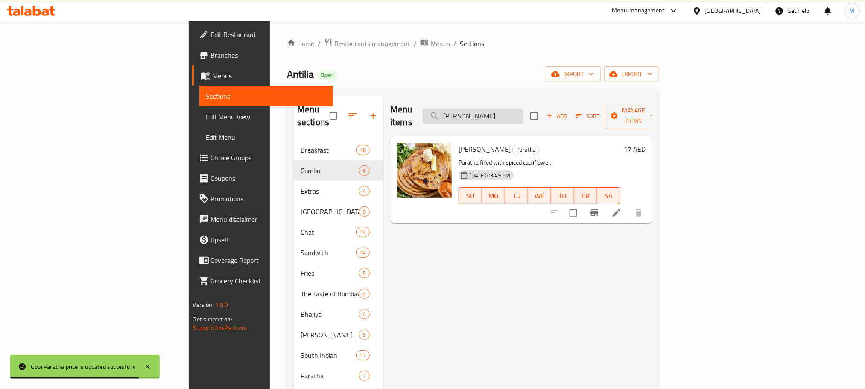
click at [524, 108] on input "[PERSON_NAME]" at bounding box center [473, 115] width 101 height 15
paste input "Mix"
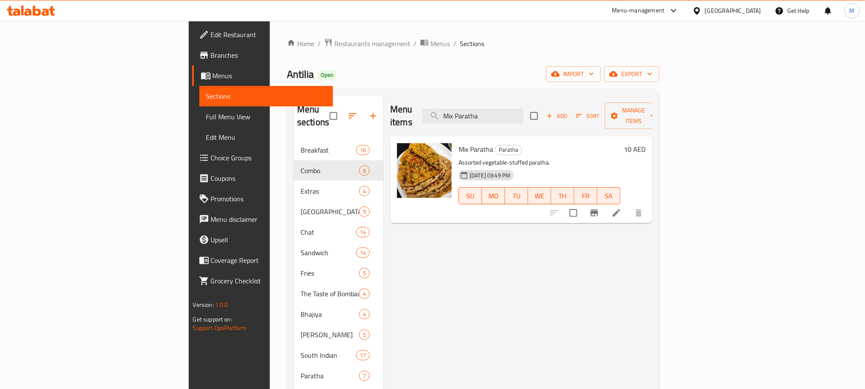
type input "Mix Paratha"
drag, startPoint x: 820, startPoint y: 144, endPoint x: 814, endPoint y: 140, distance: 6.9
click at [646, 144] on div "10 AED" at bounding box center [633, 179] width 25 height 73
click at [646, 143] on h6 "10 AED" at bounding box center [635, 149] width 22 height 12
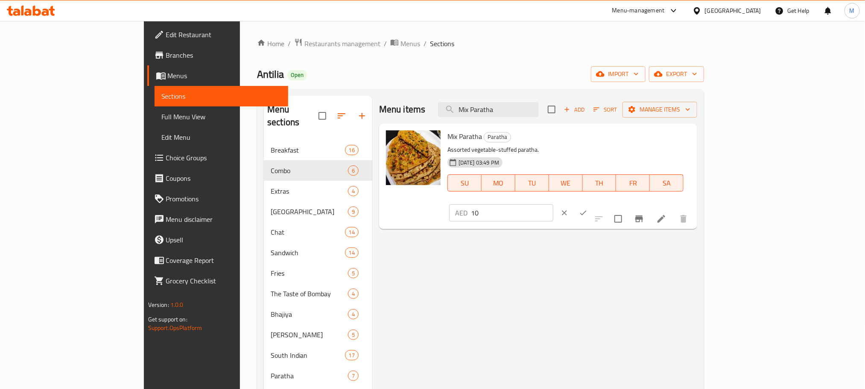
click at [554, 204] on input "10" at bounding box center [512, 212] width 82 height 17
paste input "7.0"
type input "17.00"
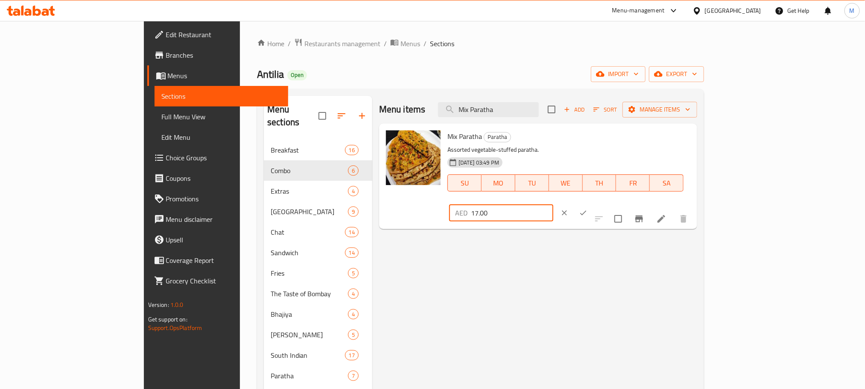
click at [606, 203] on div "AED 17.00 ​" at bounding box center [527, 212] width 156 height 19
click at [588, 208] on icon "ok" at bounding box center [583, 212] width 9 height 9
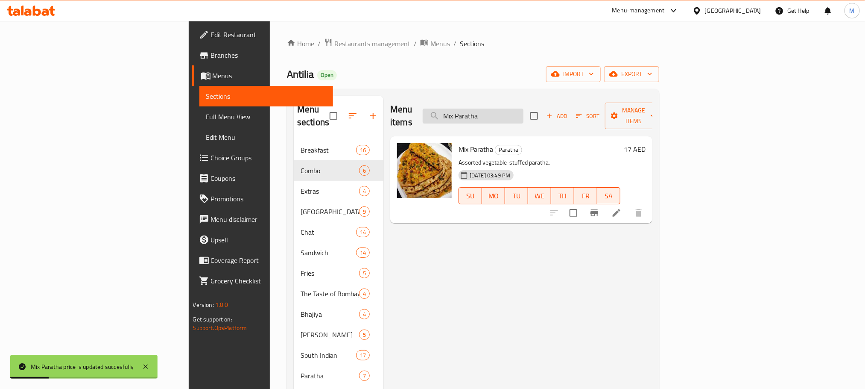
click at [524, 116] on input "Mix Paratha" at bounding box center [473, 115] width 101 height 15
paste input "Paratha stuffed with paneer & spices."
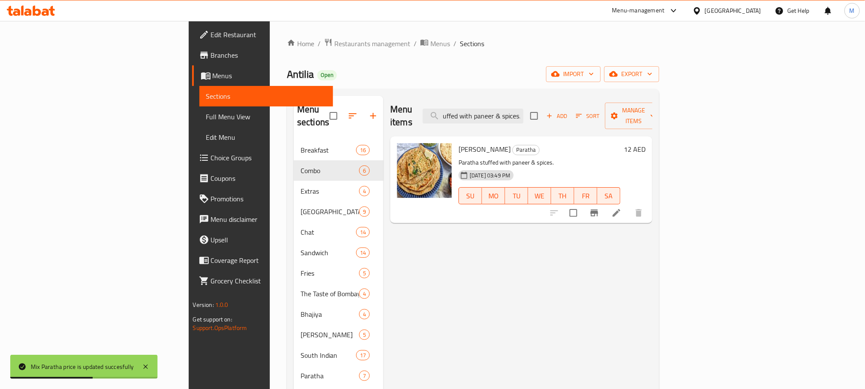
type input "Paratha stuffed with paneer & spices."
click at [646, 143] on h6 "12 AED" at bounding box center [635, 149] width 22 height 12
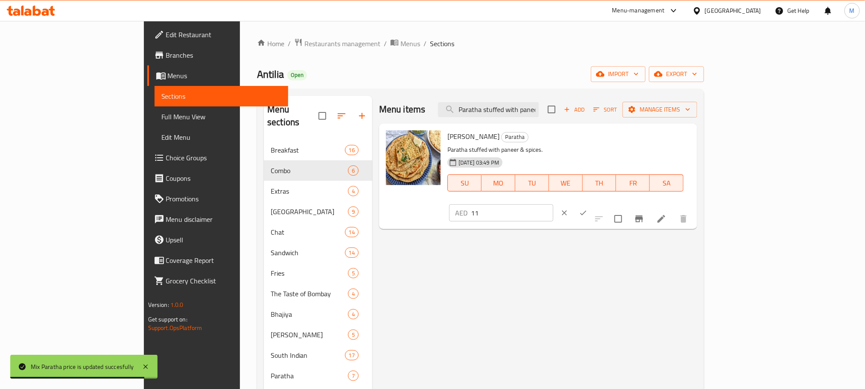
click at [554, 204] on input "11" at bounding box center [512, 212] width 82 height 17
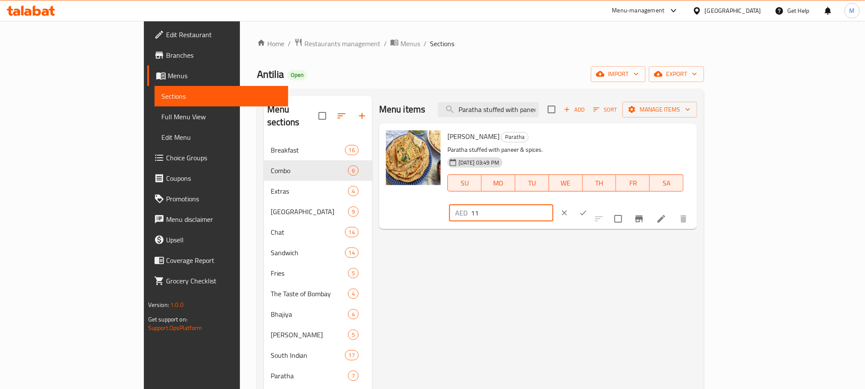
click at [554, 204] on input "11" at bounding box center [512, 212] width 82 height 17
paste input "20.40"
type input "20.40"
click at [593, 203] on button "ok" at bounding box center [583, 212] width 19 height 19
